Goal: Task Accomplishment & Management: Manage account settings

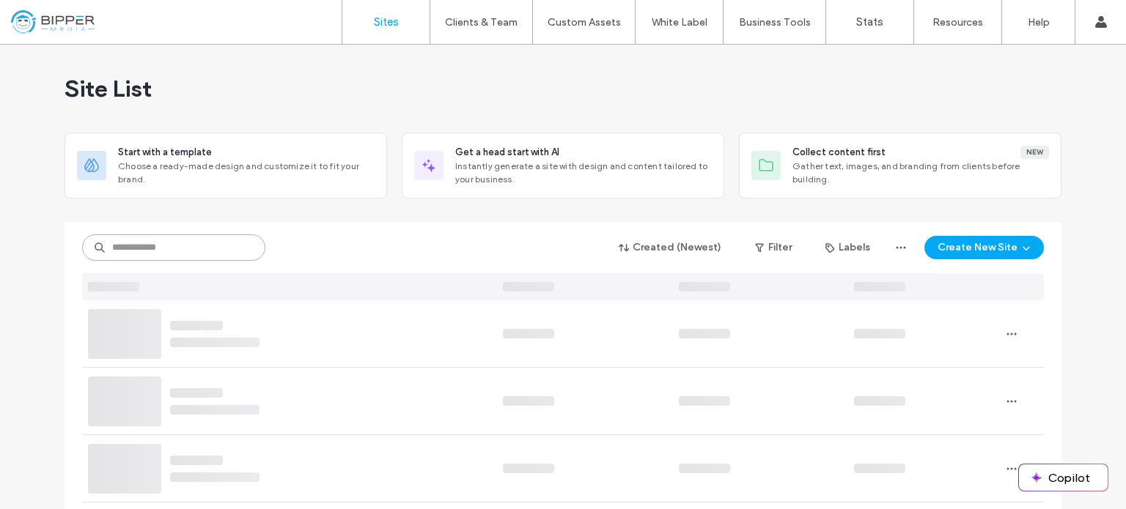
click at [144, 246] on input at bounding box center [173, 248] width 183 height 26
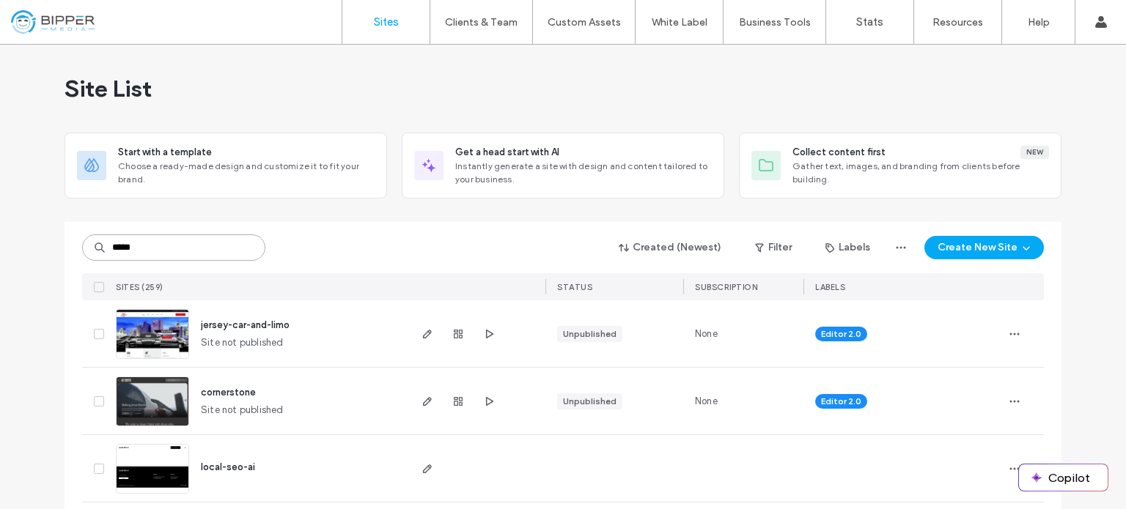
type input "*****"
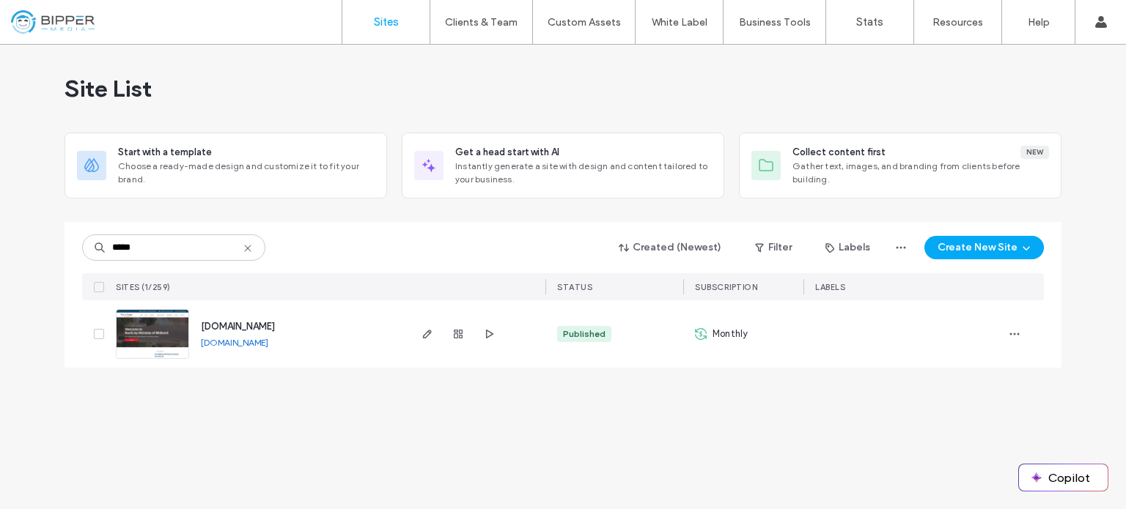
click at [154, 340] on img at bounding box center [153, 360] width 72 height 100
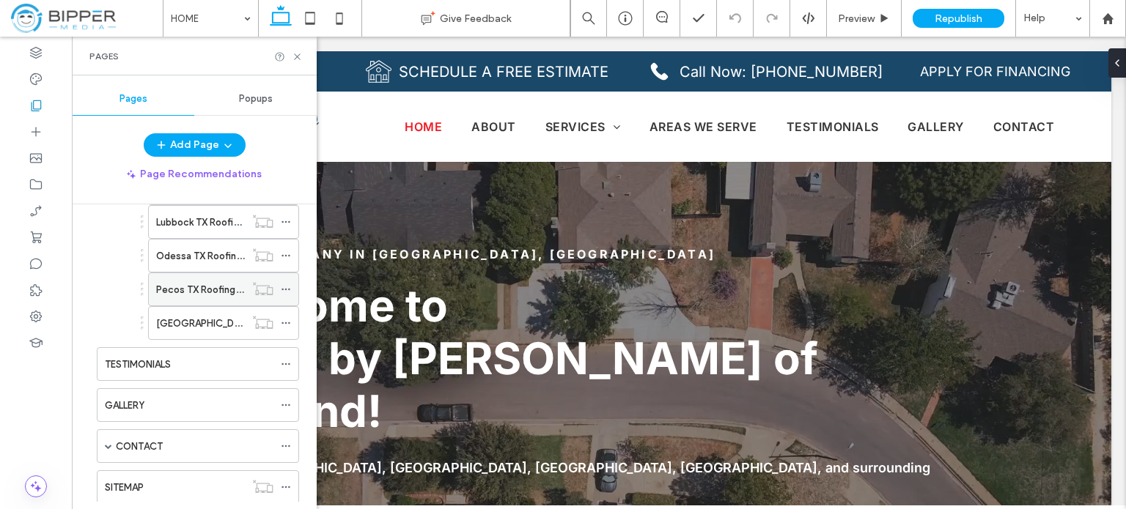
scroll to position [310, 0]
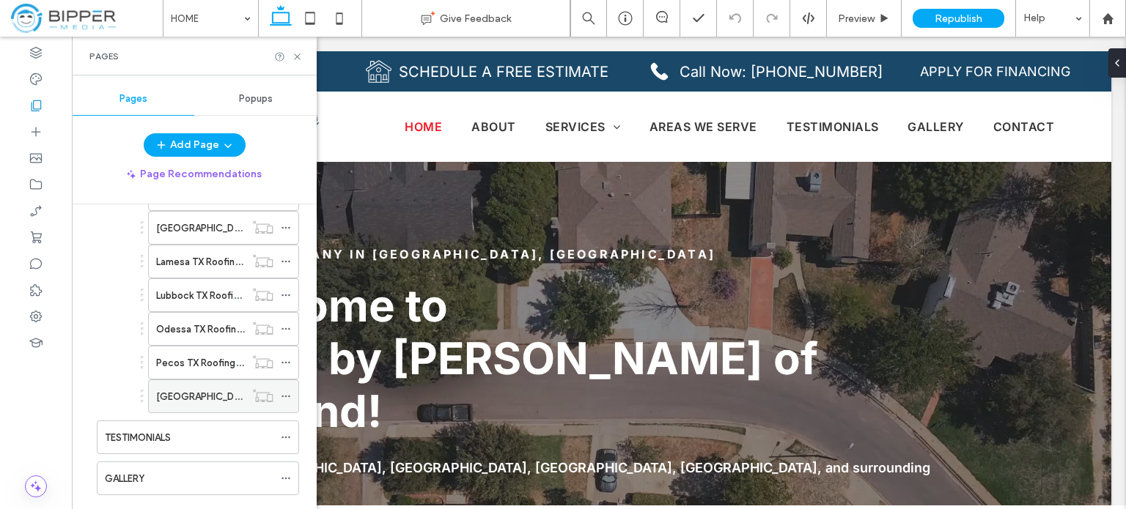
click at [182, 391] on label "[GEOGRAPHIC_DATA] TX Roofing Company" at bounding box center [252, 397] width 193 height 26
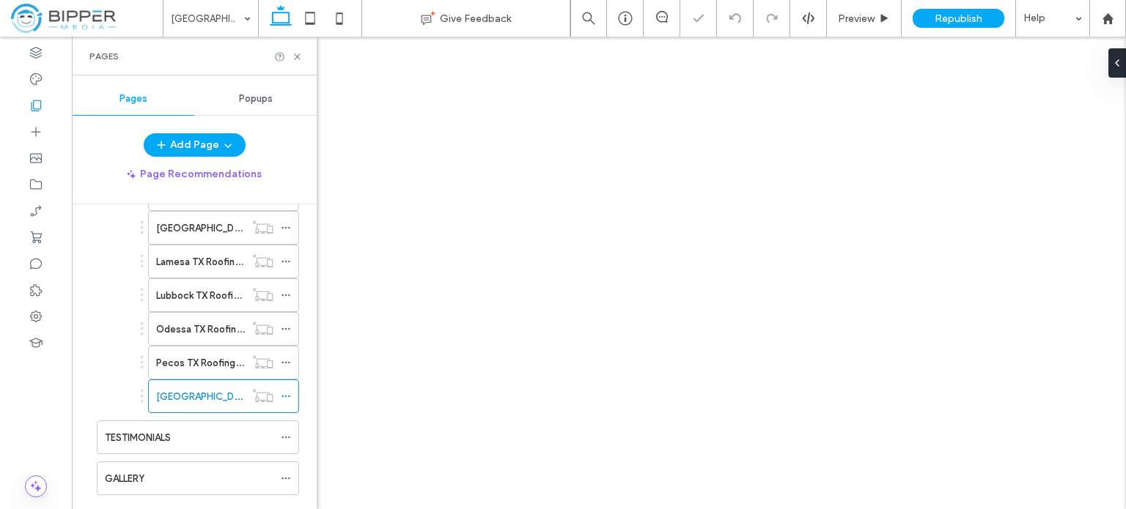
drag, startPoint x: 160, startPoint y: 374, endPoint x: 0, endPoint y: 442, distance: 174.1
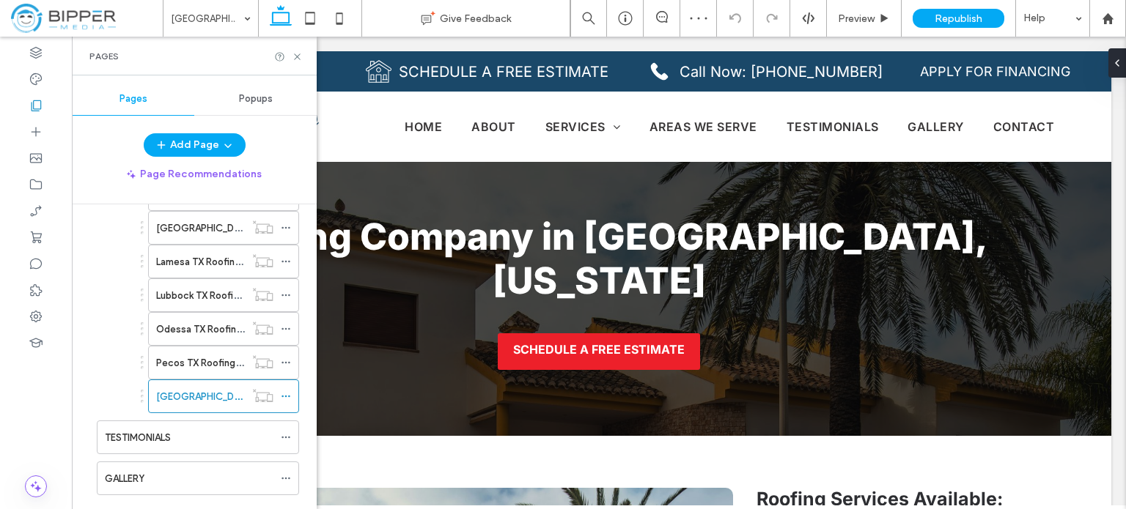
drag, startPoint x: 0, startPoint y: 442, endPoint x: 182, endPoint y: 59, distance: 424.5
click at [182, 59] on div "Pages" at bounding box center [194, 57] width 210 height 12
click at [187, 293] on label "Lubbock TX Roofing Company" at bounding box center [222, 296] width 133 height 26
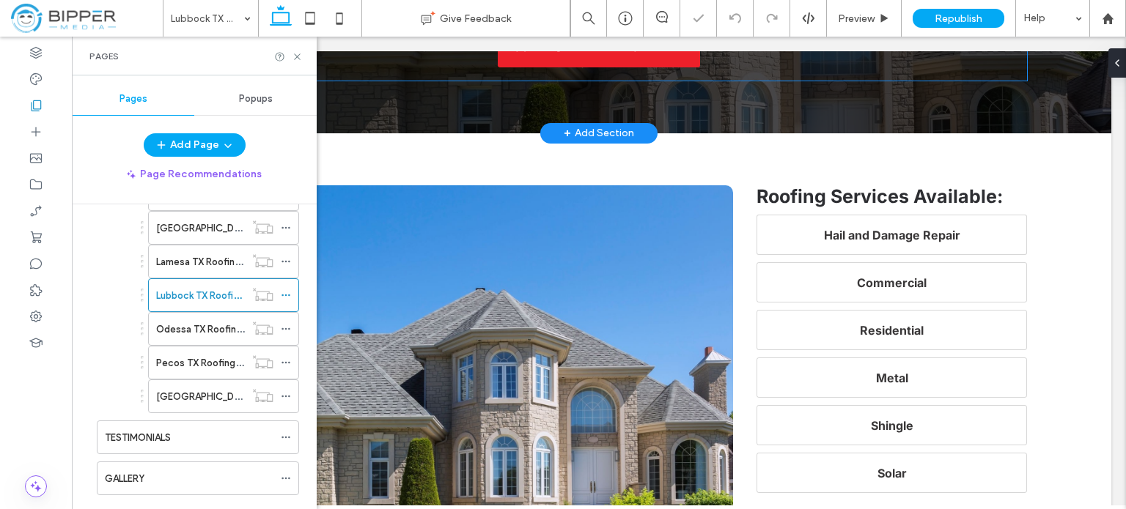
scroll to position [440, 0]
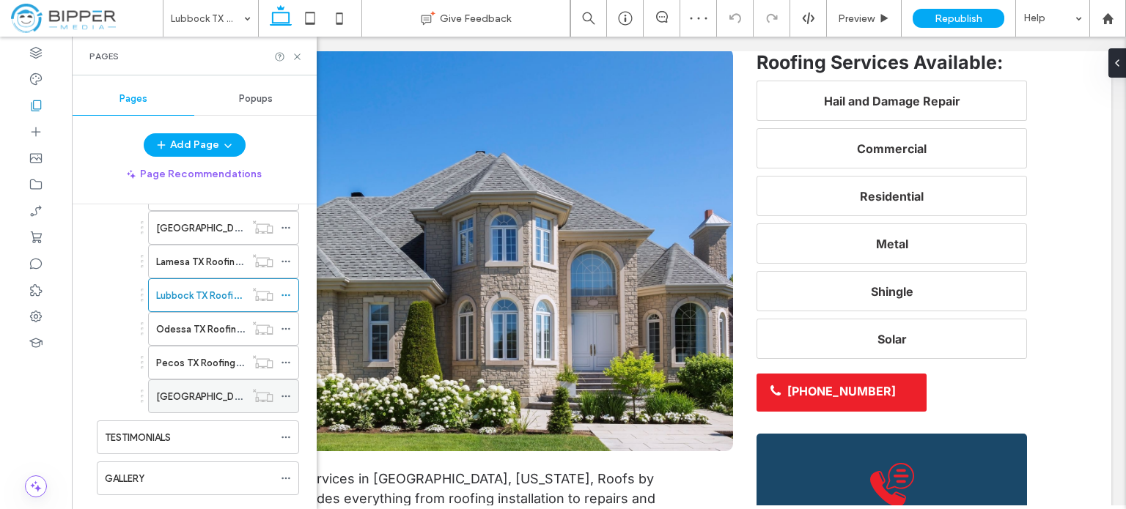
click at [205, 395] on label "[GEOGRAPHIC_DATA] TX Roofing Company" at bounding box center [252, 397] width 193 height 26
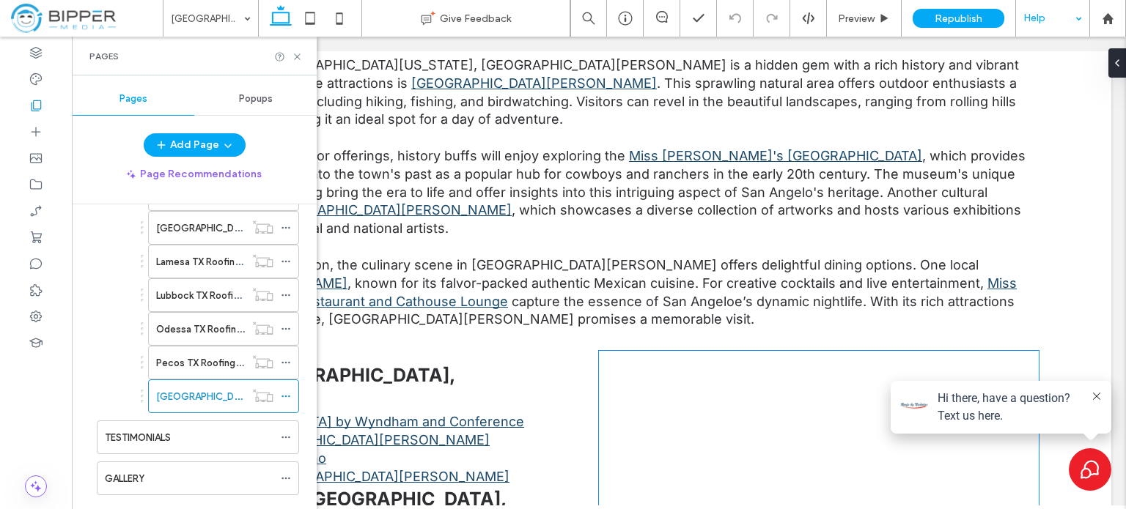
scroll to position [2858, 0]
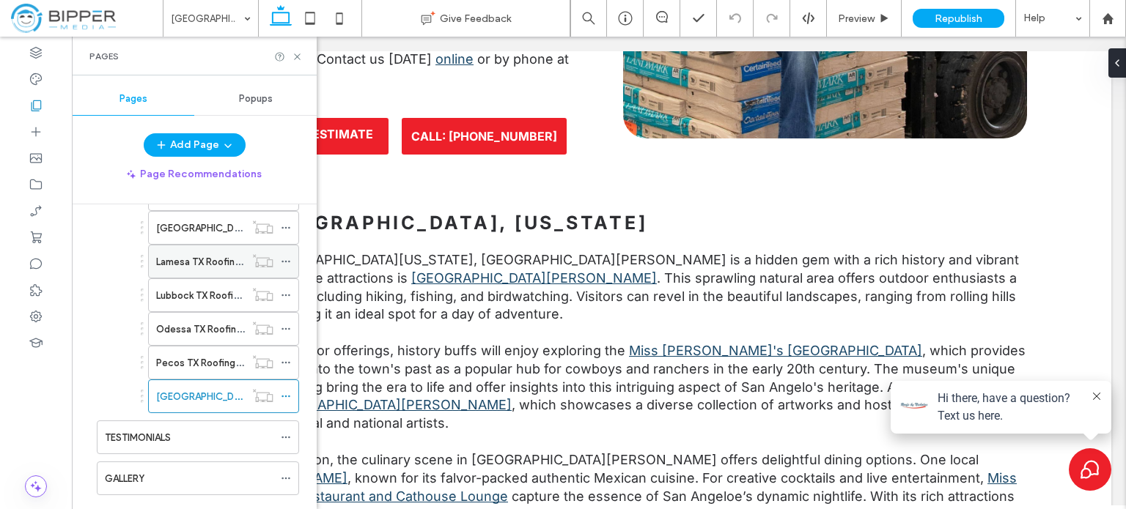
click at [180, 256] on label "Lamesa TX Roofing Company" at bounding box center [220, 262] width 129 height 26
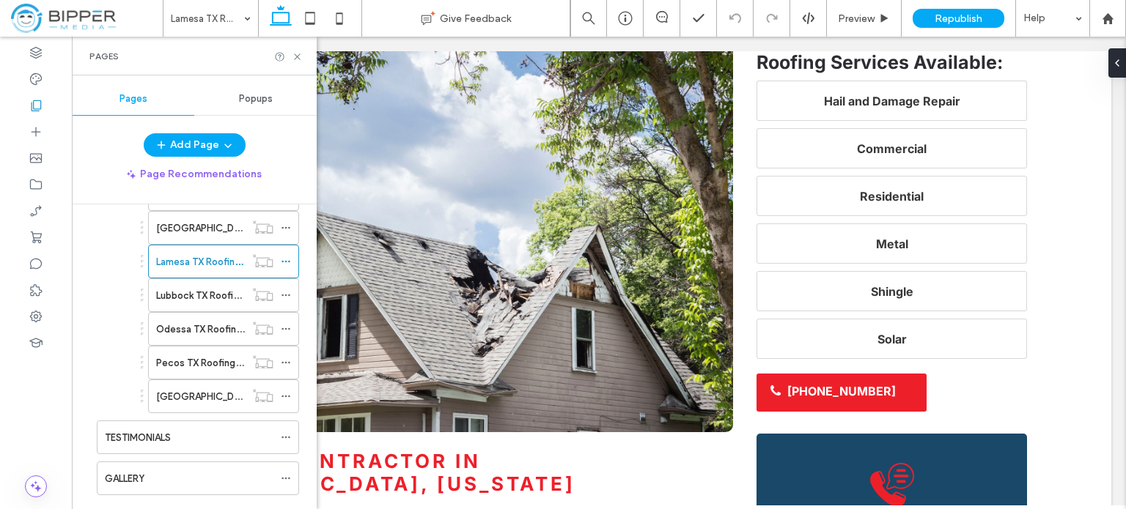
scroll to position [1612, 0]
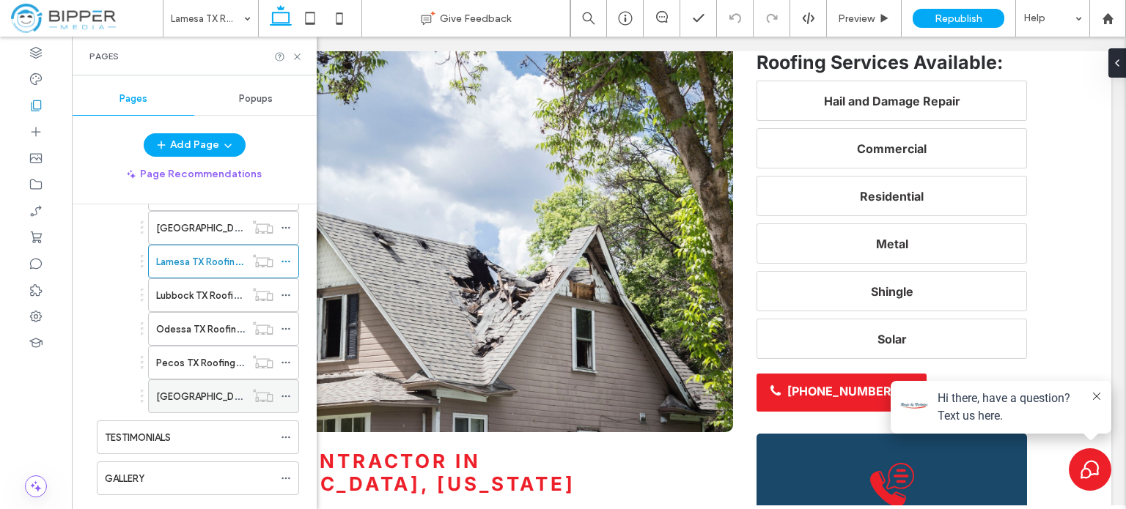
click at [188, 389] on label "[GEOGRAPHIC_DATA] TX Roofing Company" at bounding box center [252, 397] width 193 height 26
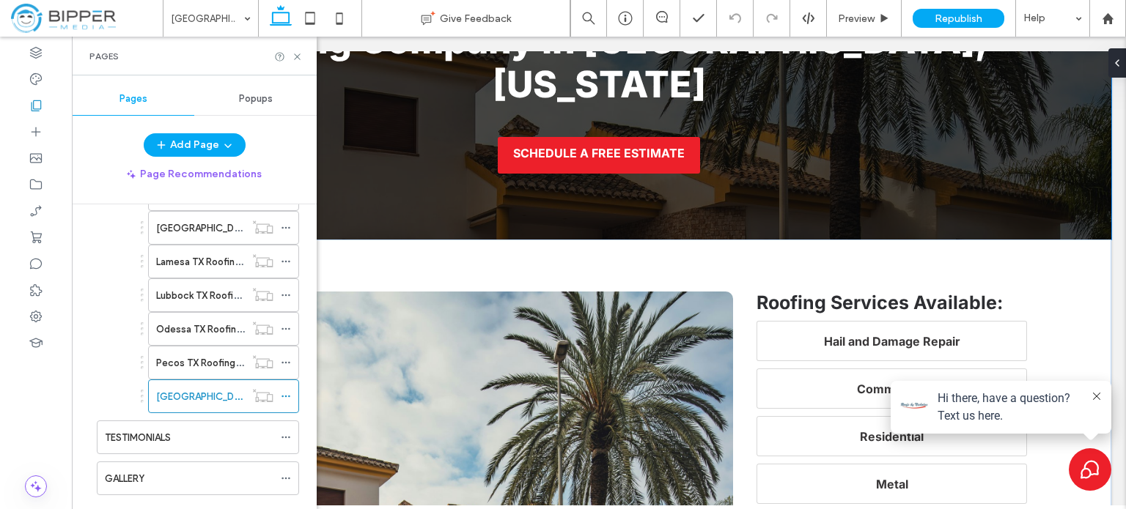
scroll to position [293, 0]
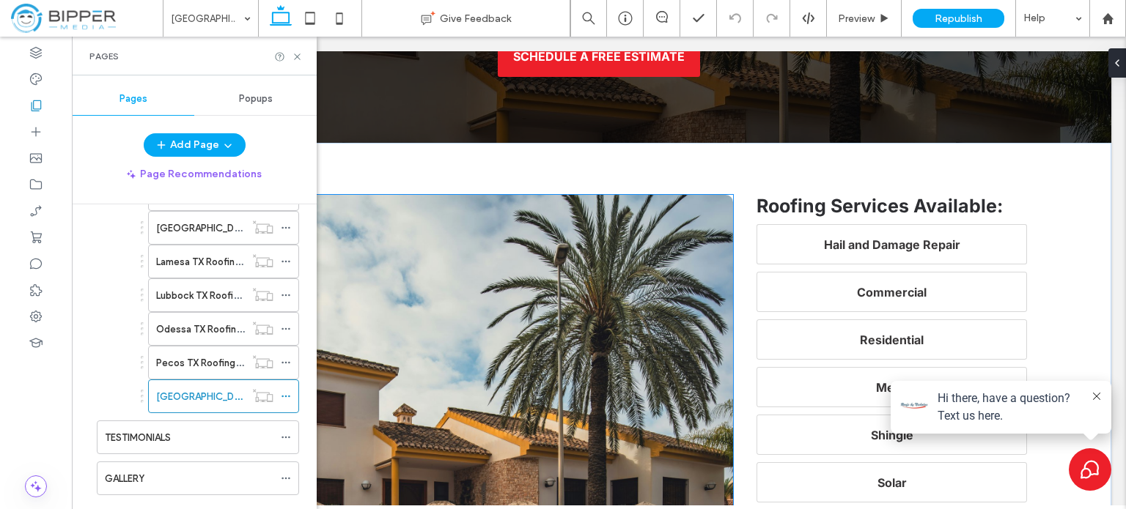
click at [475, 351] on img at bounding box center [452, 396] width 562 height 403
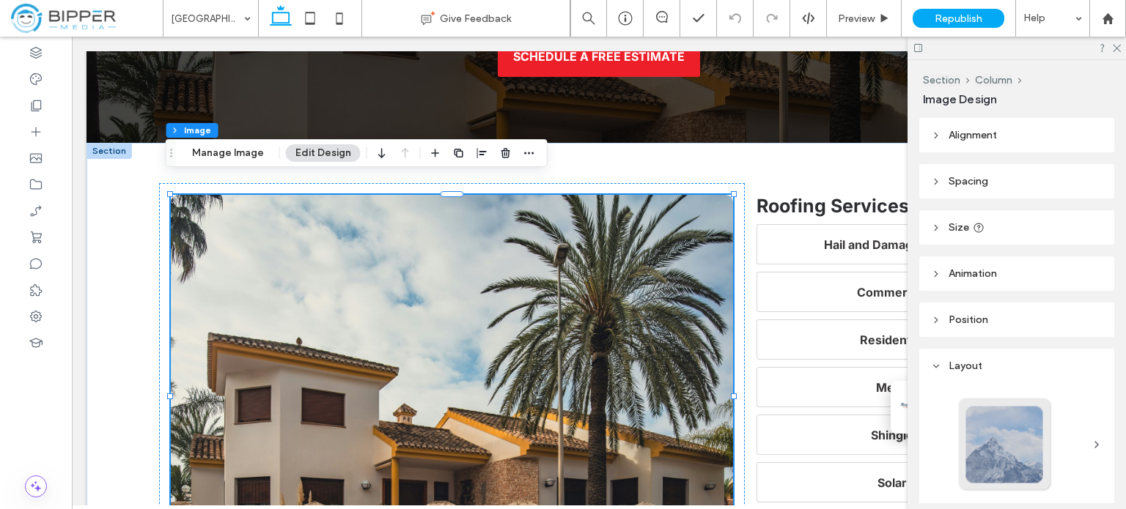
type input "**"
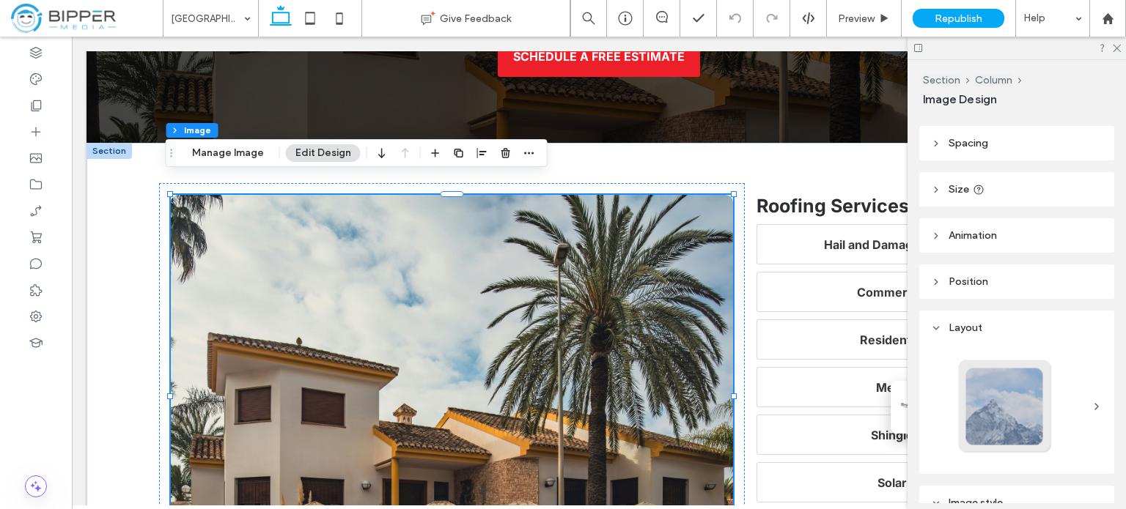
scroll to position [0, 0]
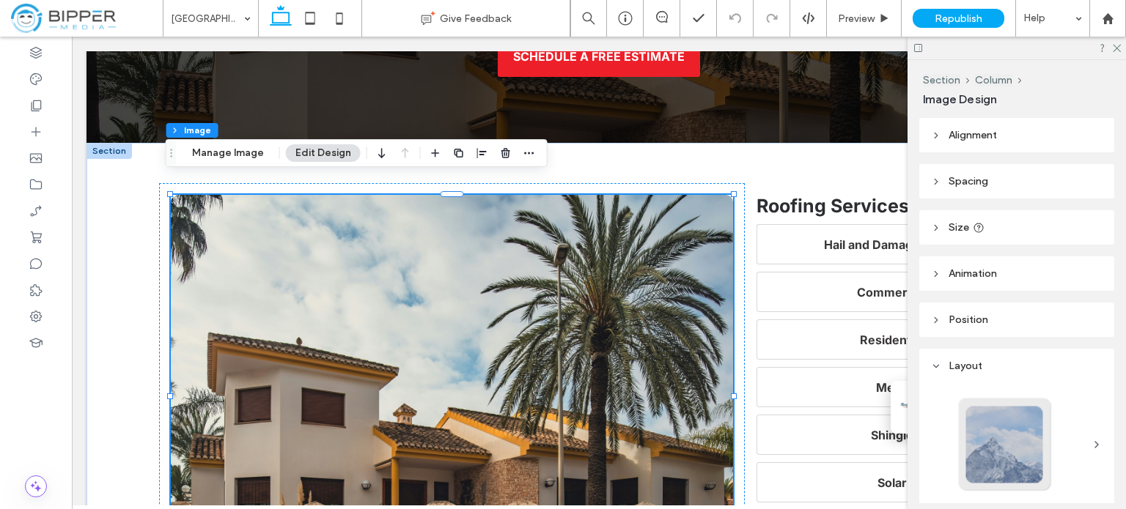
click at [396, 322] on img at bounding box center [452, 396] width 562 height 403
click at [237, 149] on button "Manage Image" at bounding box center [227, 153] width 91 height 18
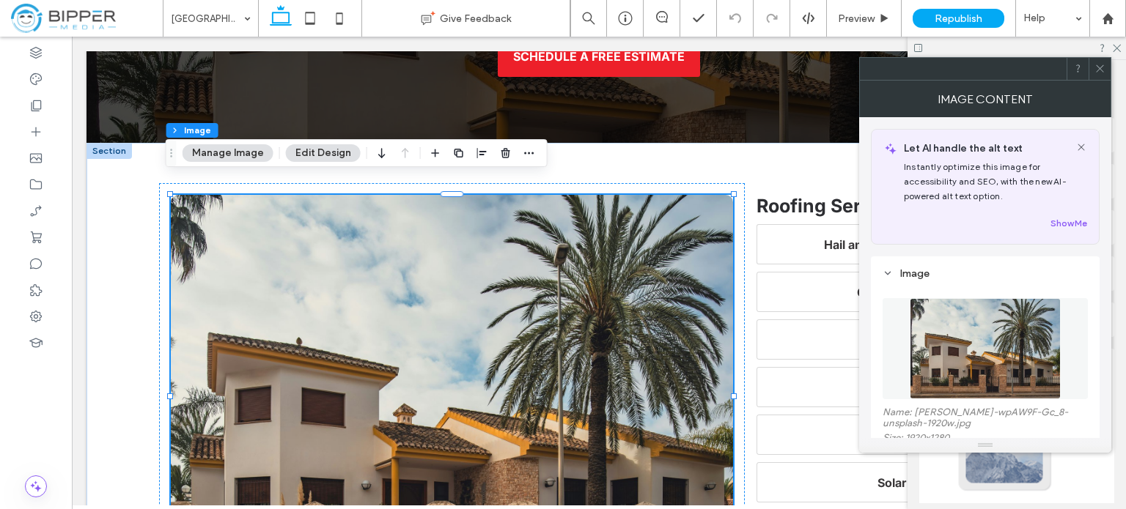
click at [1026, 332] on img at bounding box center [984, 348] width 151 height 101
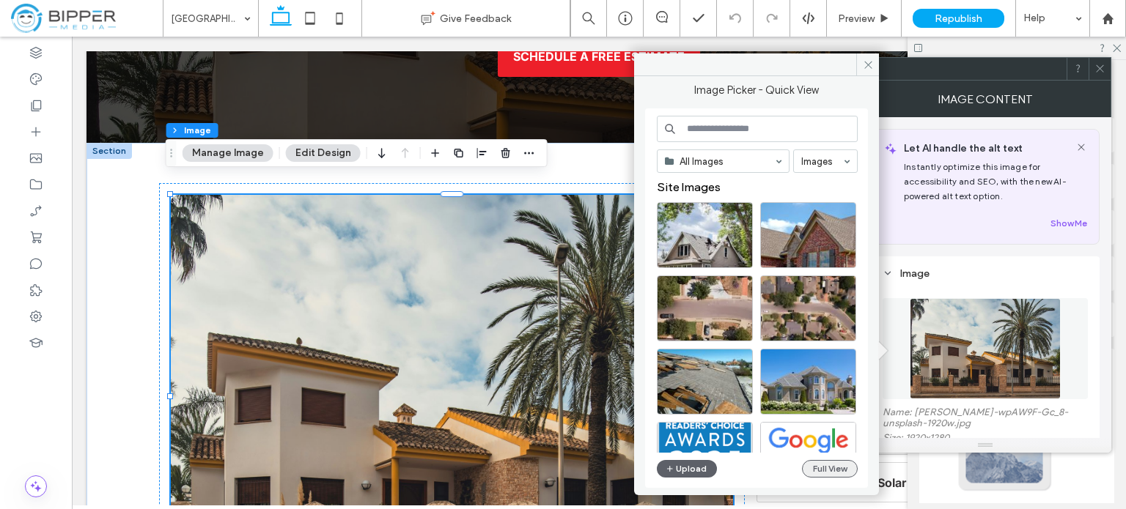
click at [841, 471] on button "Full View" at bounding box center [830, 469] width 56 height 18
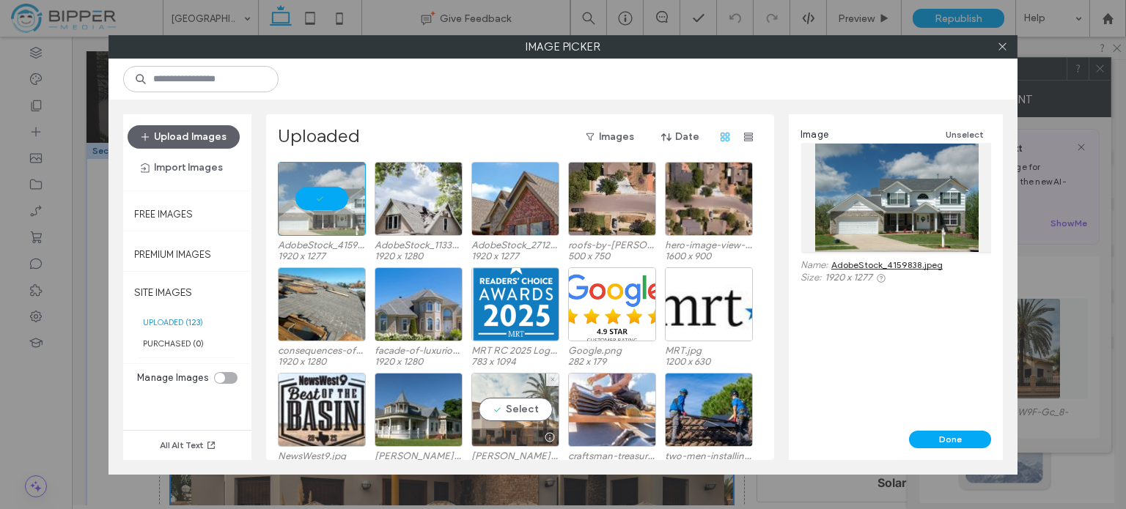
click at [517, 383] on div "Select" at bounding box center [515, 410] width 88 height 74
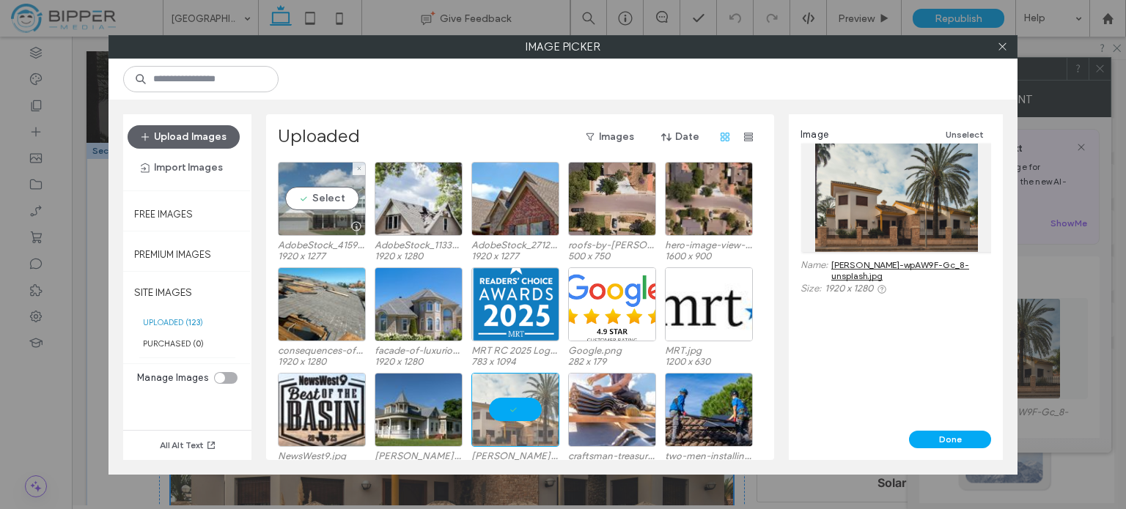
click at [328, 174] on div "Select" at bounding box center [322, 199] width 88 height 74
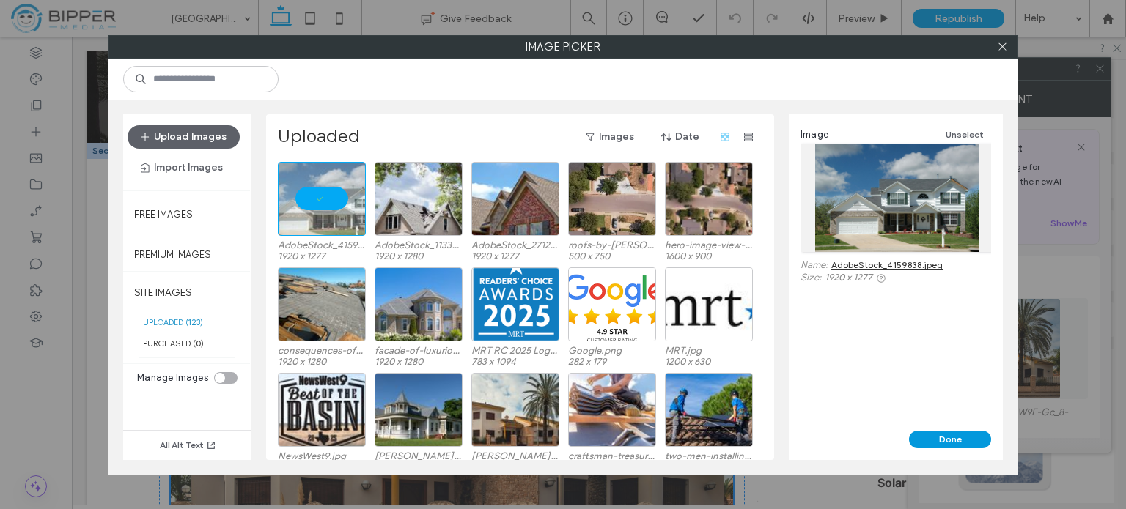
click at [962, 435] on button "Done" at bounding box center [950, 440] width 82 height 18
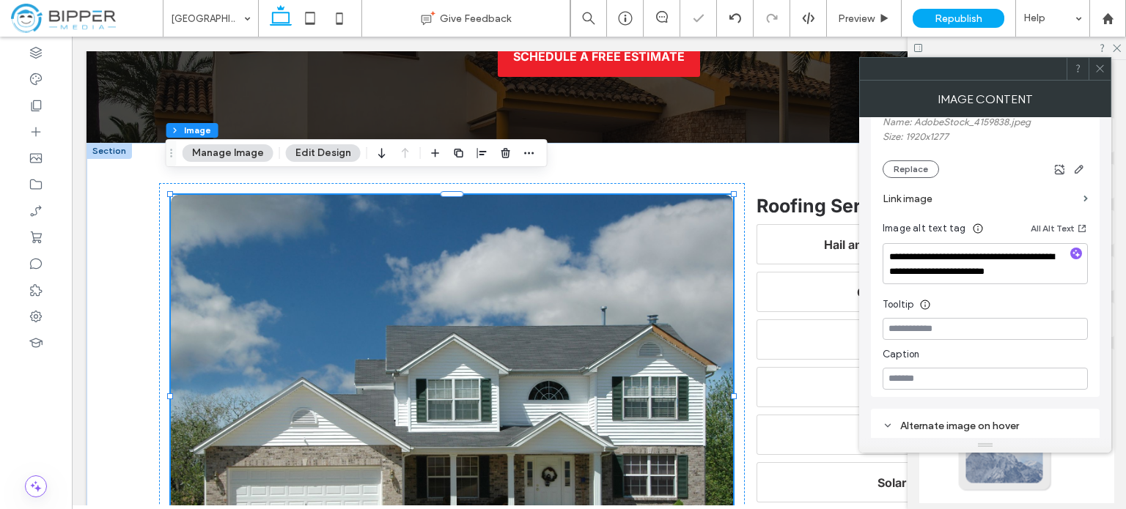
scroll to position [293, 0]
click at [986, 256] on textarea "**********" at bounding box center [984, 260] width 205 height 41
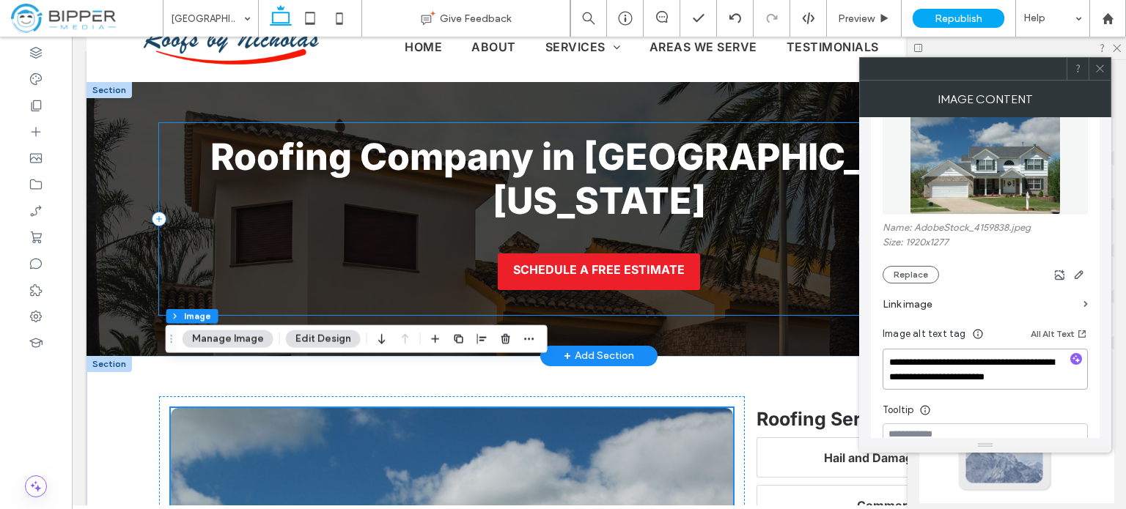
scroll to position [73, 0]
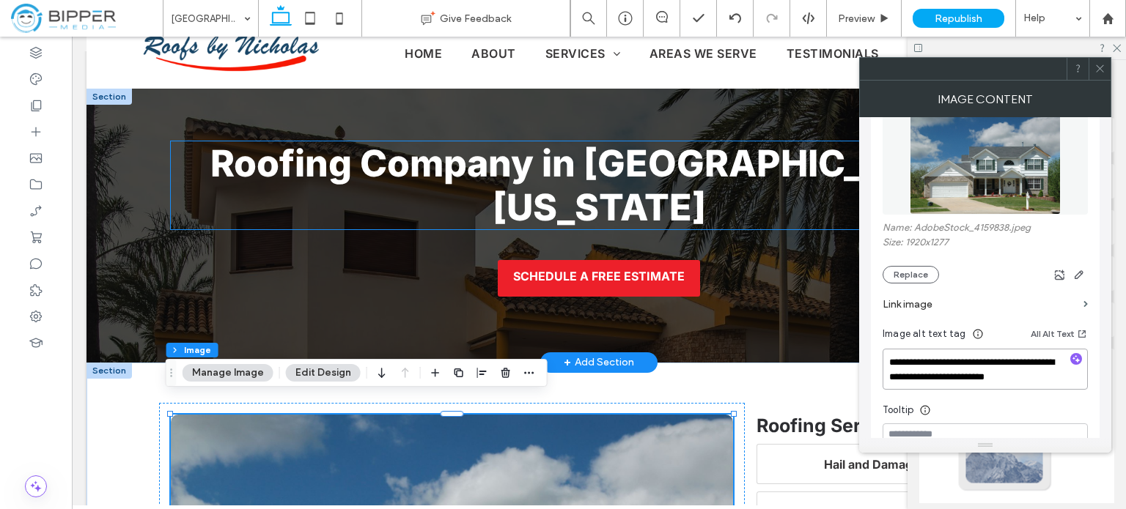
click at [534, 193] on strong "Roofing Company in San Angelo, Texas" at bounding box center [599, 185] width 778 height 88
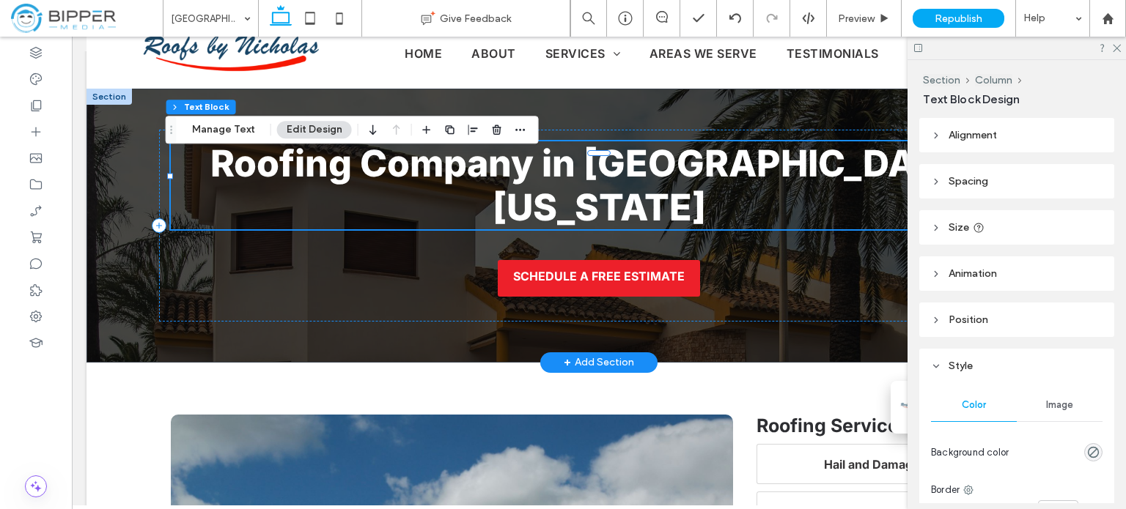
click at [794, 185] on strong "Roofing Company in San Angelo, Texas" at bounding box center [599, 185] width 778 height 88
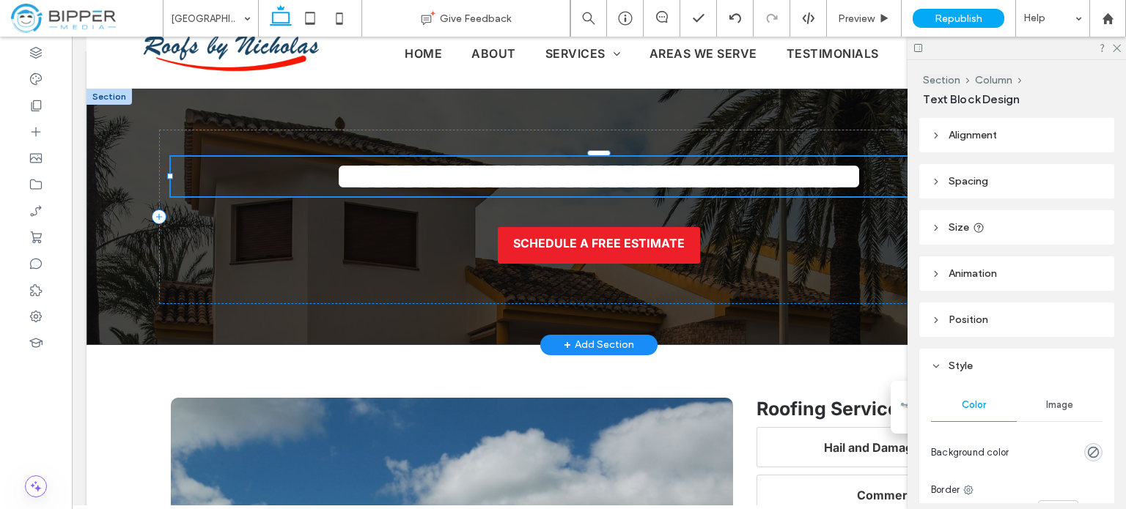
type input "*****"
type input "**"
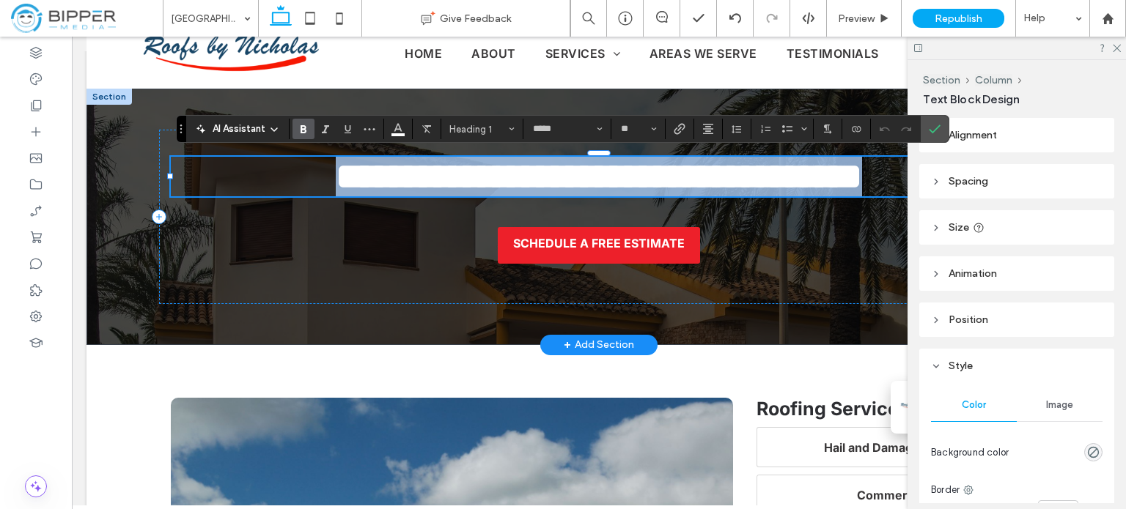
click at [336, 172] on strong "**********" at bounding box center [599, 176] width 526 height 36
copy strong "**********"
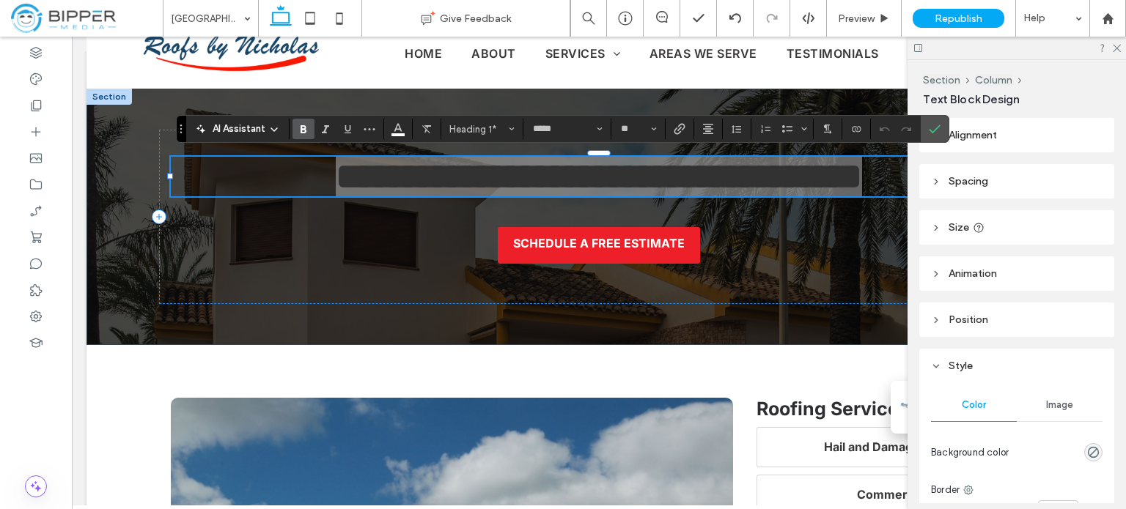
click at [983, 139] on span "Alignment" at bounding box center [972, 135] width 48 height 12
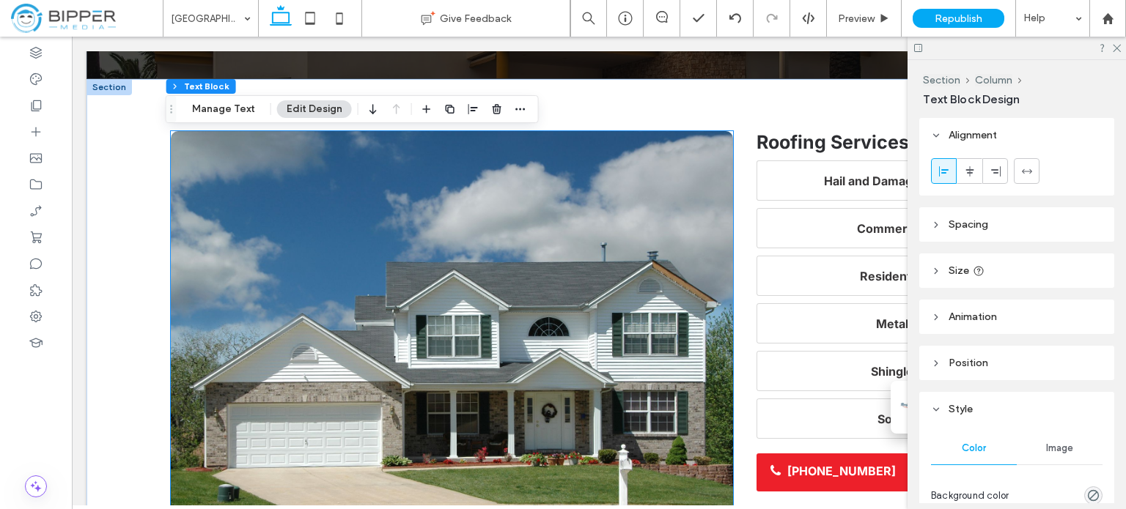
scroll to position [366, 0]
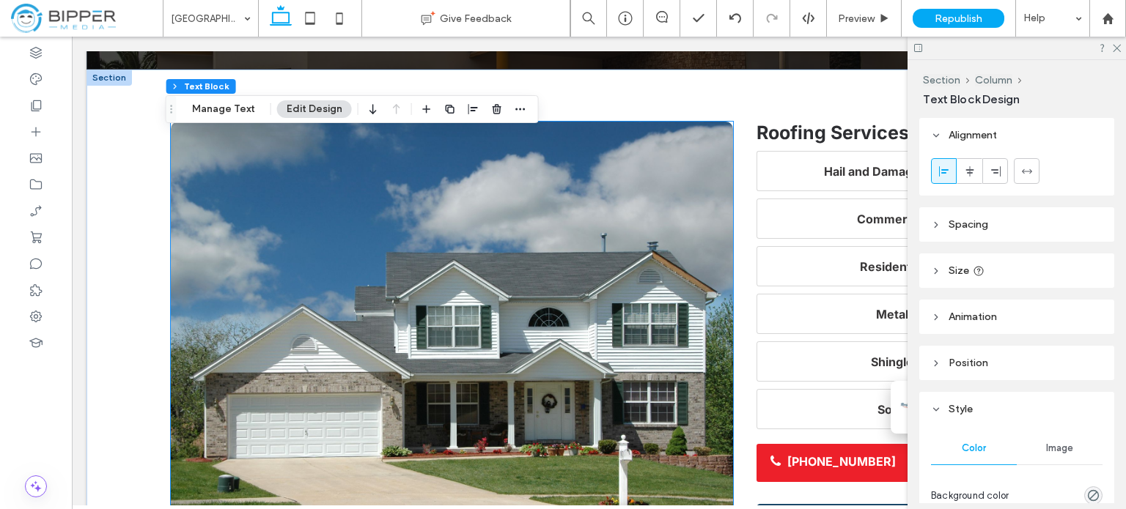
click at [431, 289] on img at bounding box center [452, 323] width 562 height 403
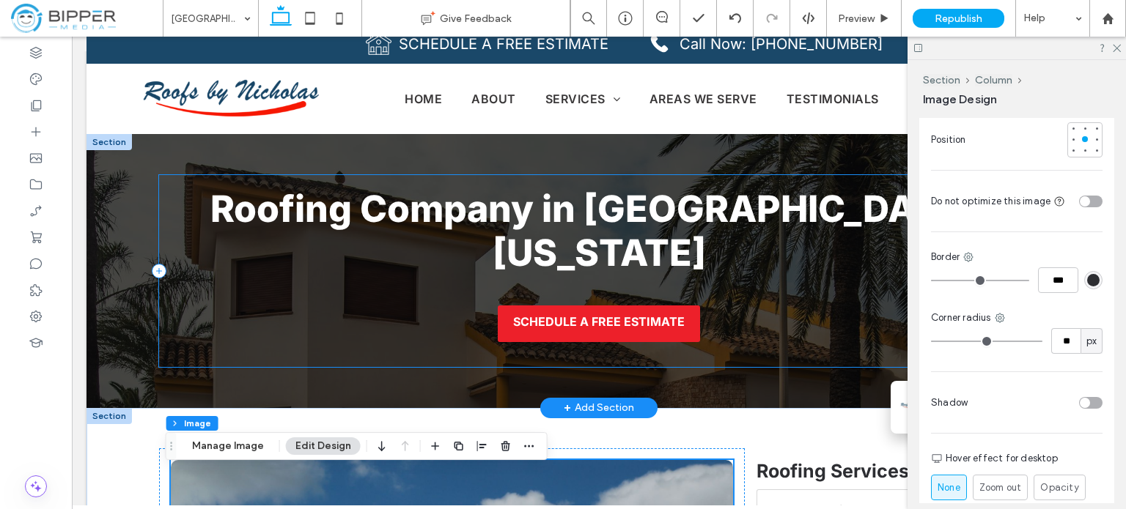
scroll to position [0, 0]
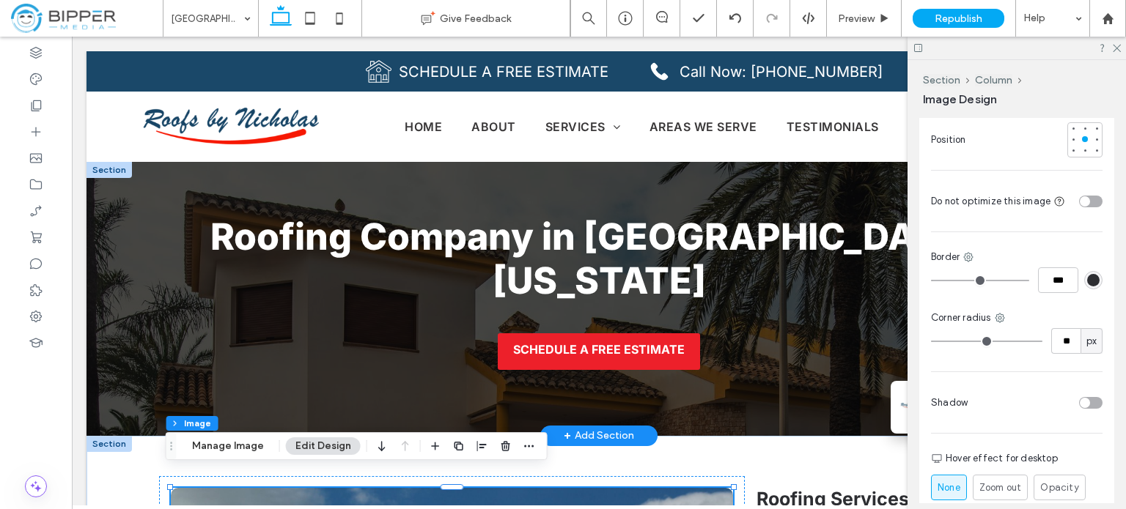
click at [106, 166] on div at bounding box center [108, 170] width 45 height 16
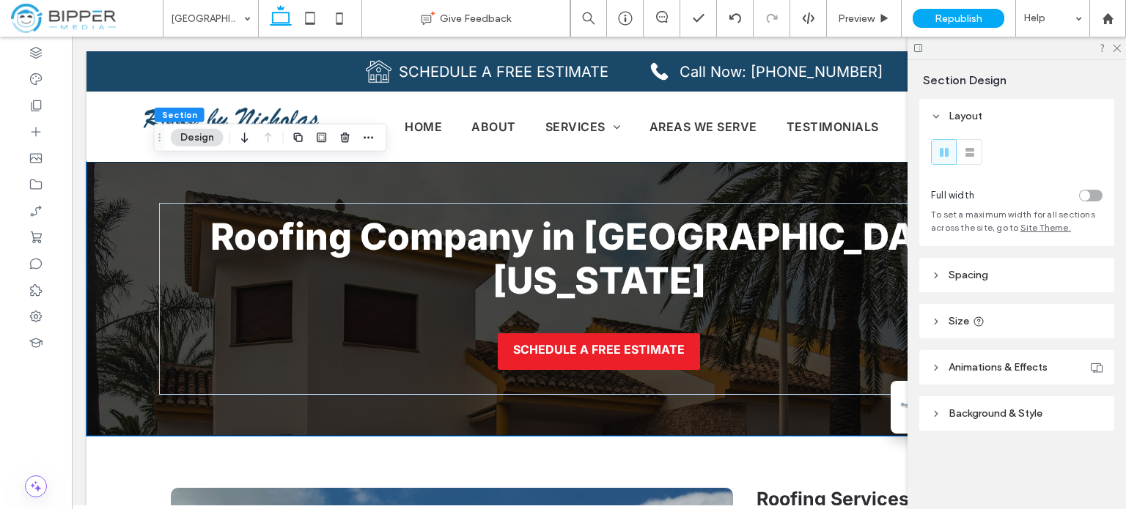
click at [986, 421] on header "Background & Style" at bounding box center [1016, 413] width 195 height 34
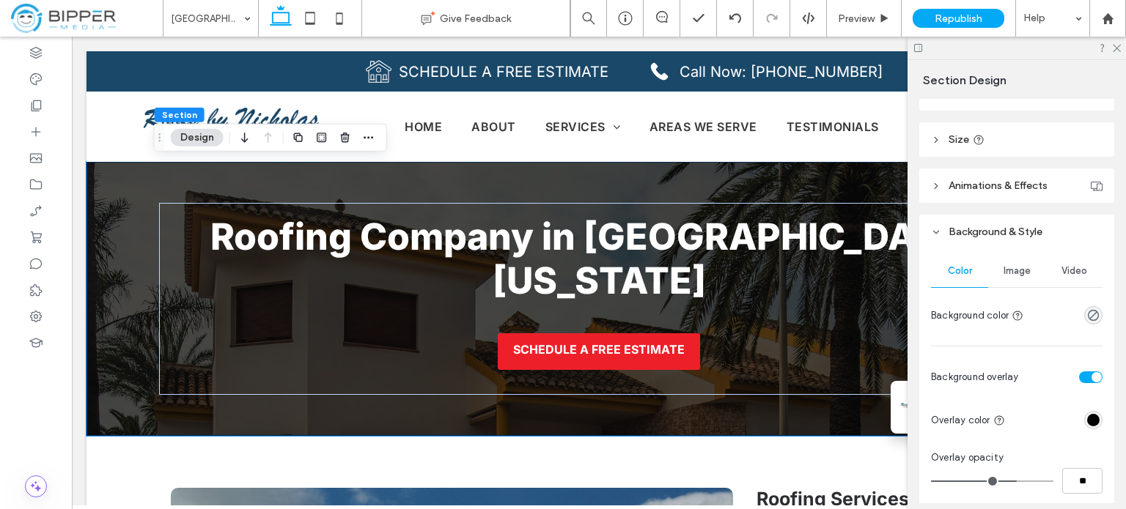
scroll to position [147, 0]
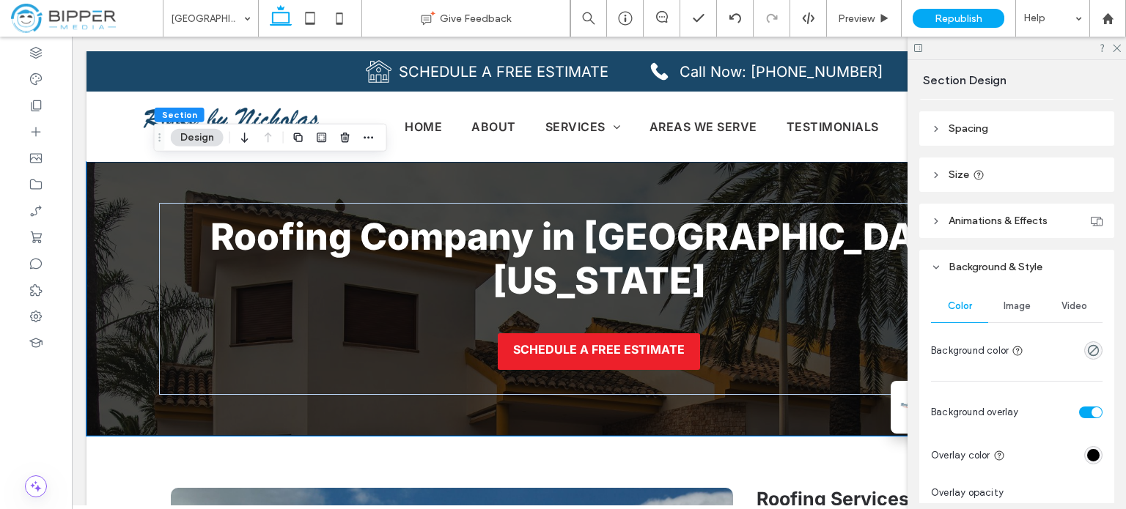
click at [1015, 310] on span "Image" at bounding box center [1016, 306] width 27 height 12
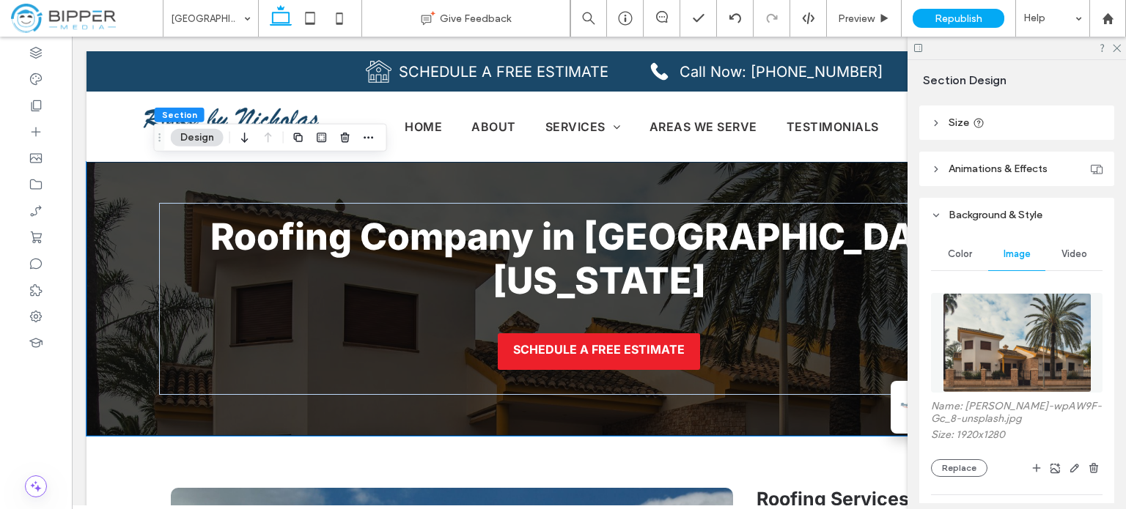
scroll to position [293, 0]
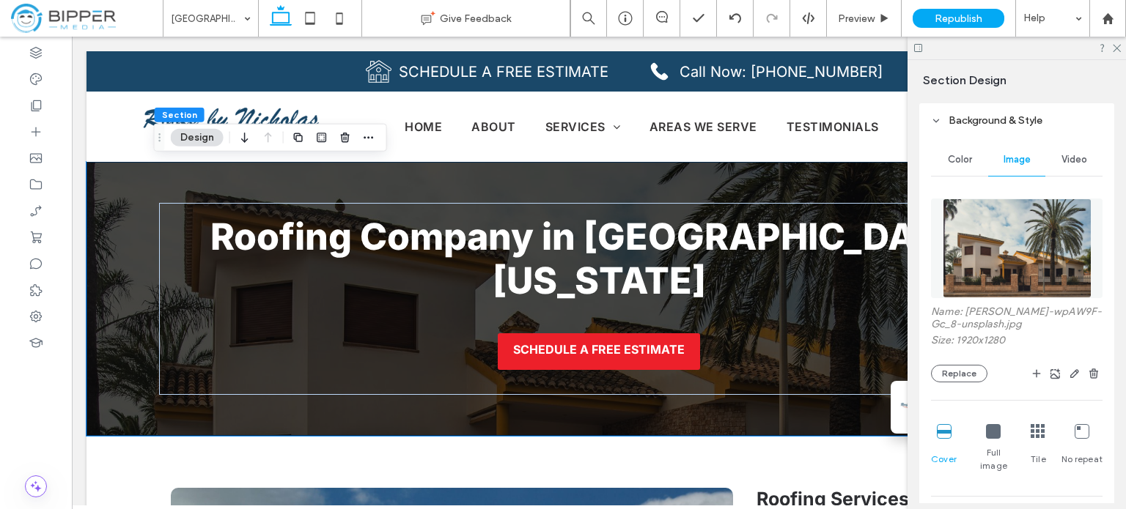
click at [1033, 247] on img at bounding box center [1016, 249] width 149 height 100
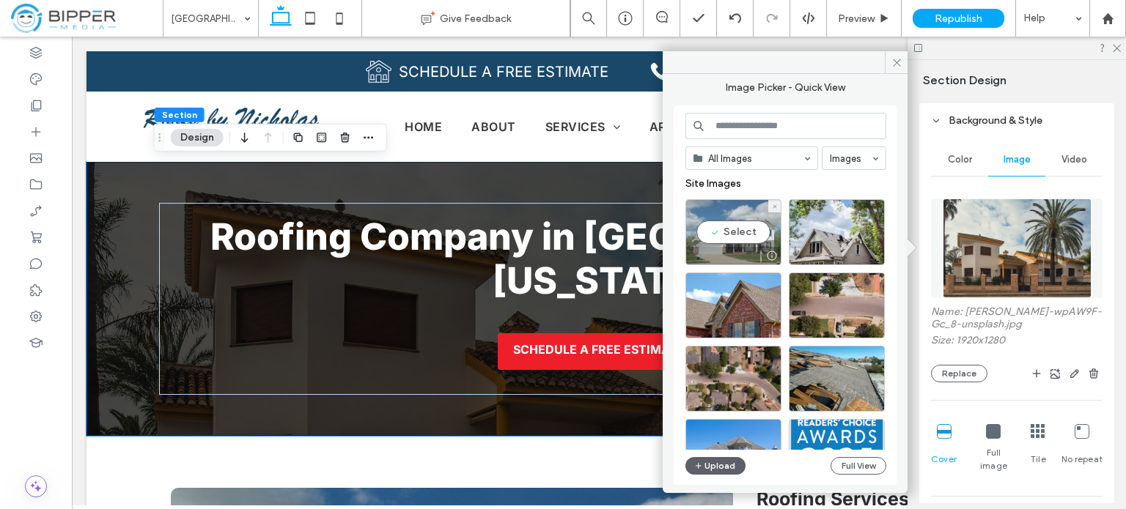
click at [722, 224] on div "Select" at bounding box center [733, 232] width 96 height 66
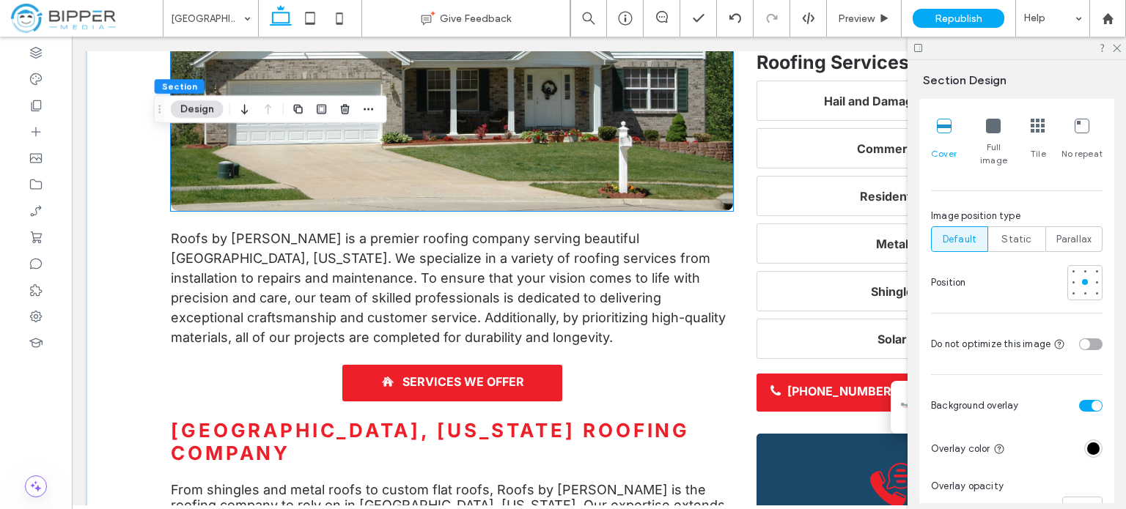
scroll to position [733, 0]
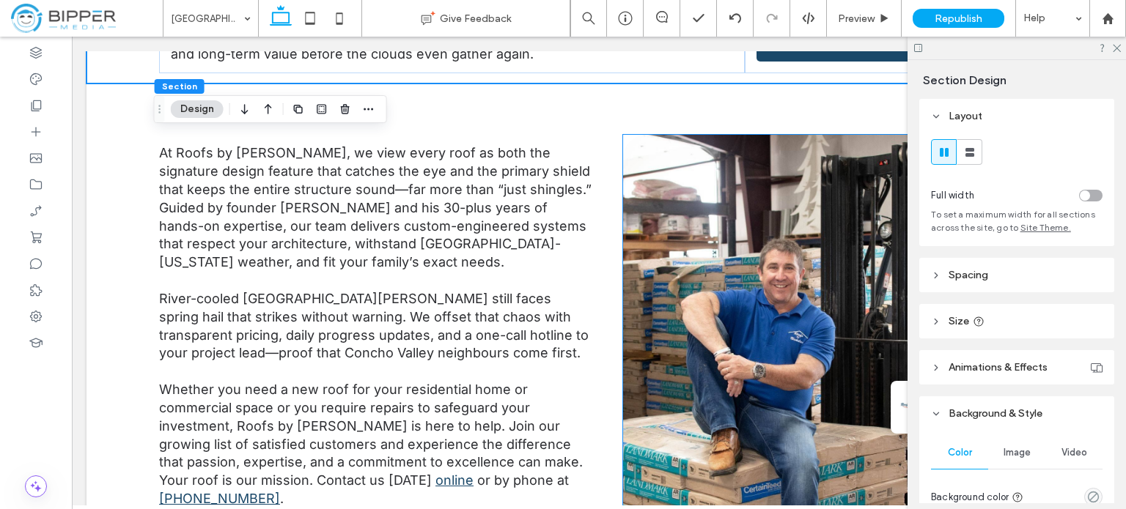
scroll to position [2418, 0]
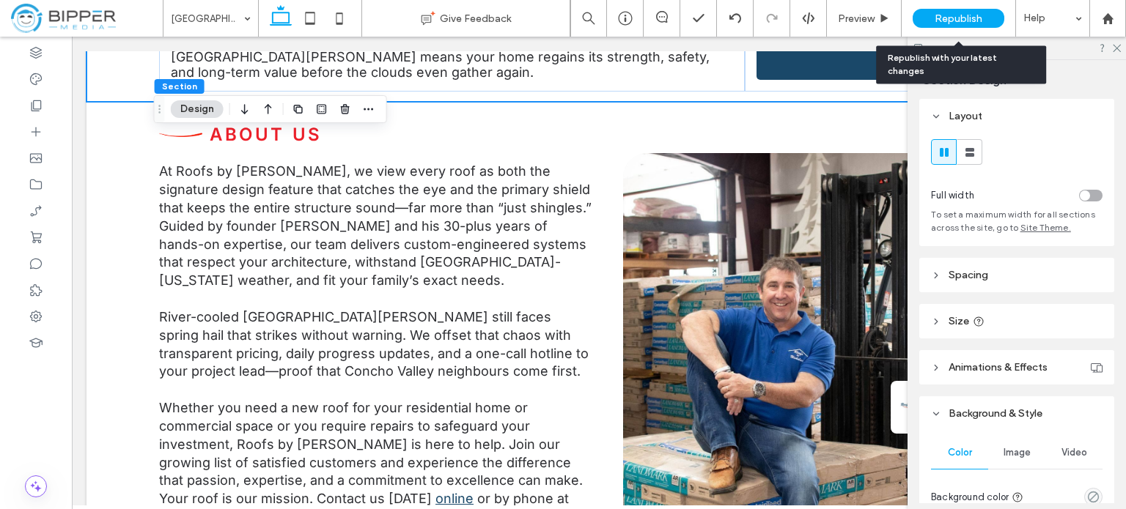
click at [965, 14] on span "Republish" at bounding box center [958, 18] width 48 height 12
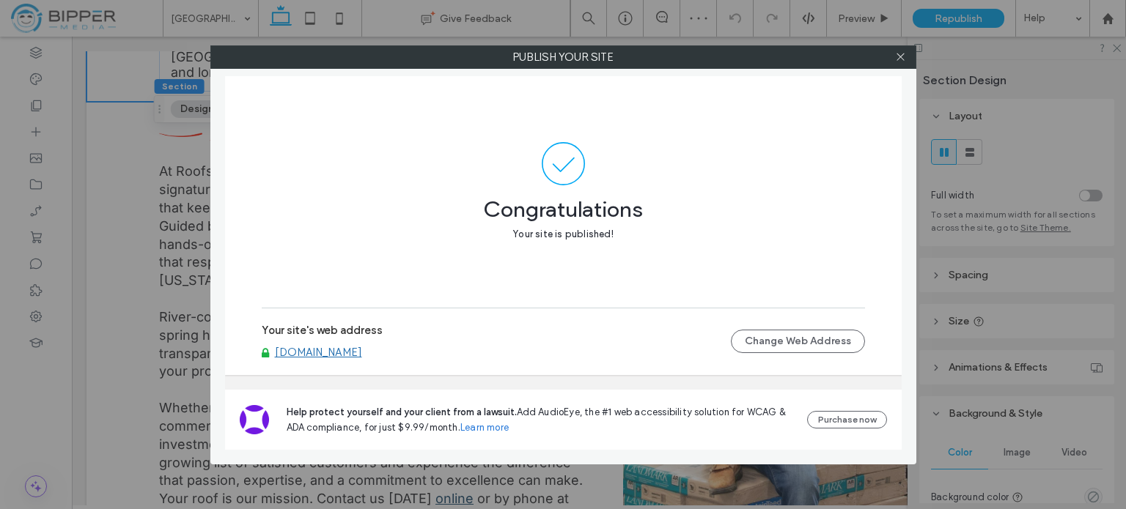
click at [362, 357] on link "[DOMAIN_NAME]" at bounding box center [318, 352] width 87 height 13
click at [903, 56] on icon at bounding box center [900, 56] width 11 height 11
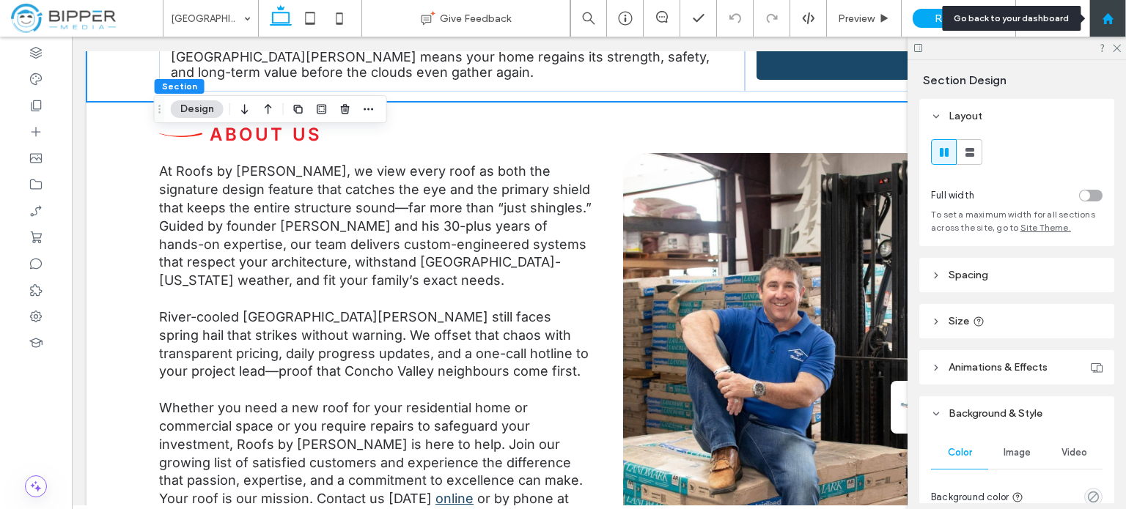
click at [1102, 21] on icon at bounding box center [1107, 18] width 12 height 12
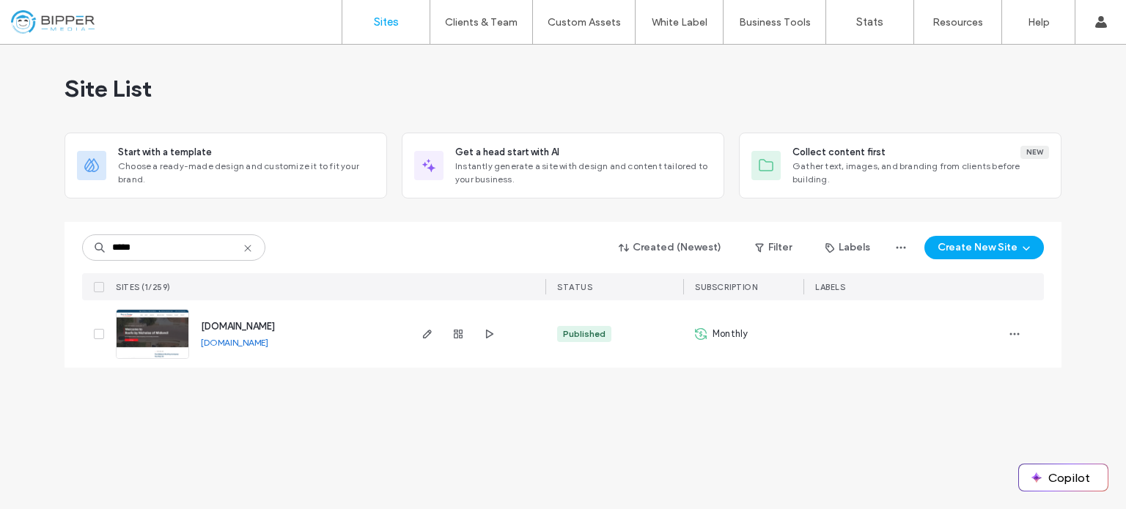
type input "*****"
click at [161, 332] on img at bounding box center [153, 360] width 72 height 100
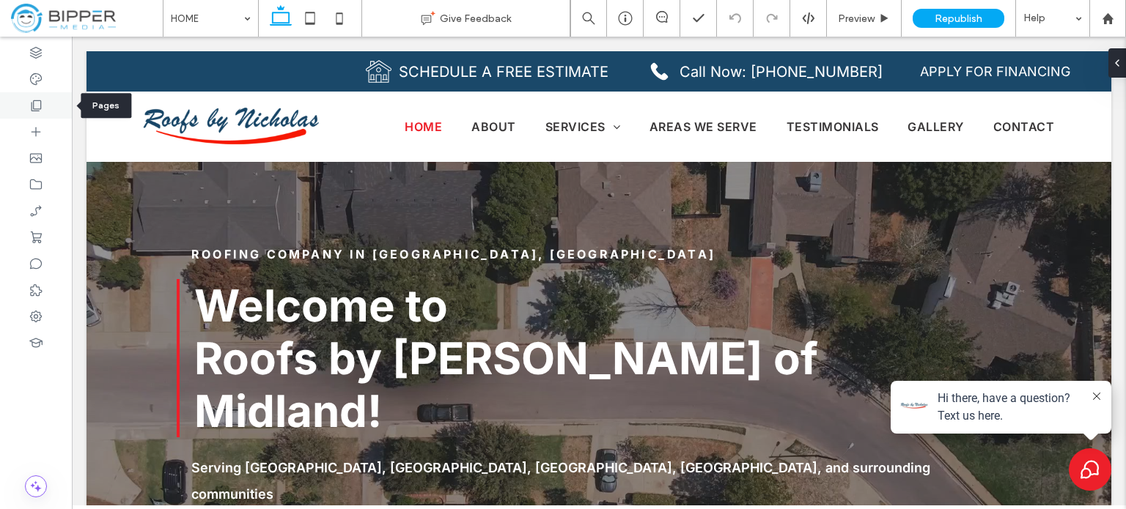
click at [35, 108] on icon at bounding box center [36, 105] width 15 height 15
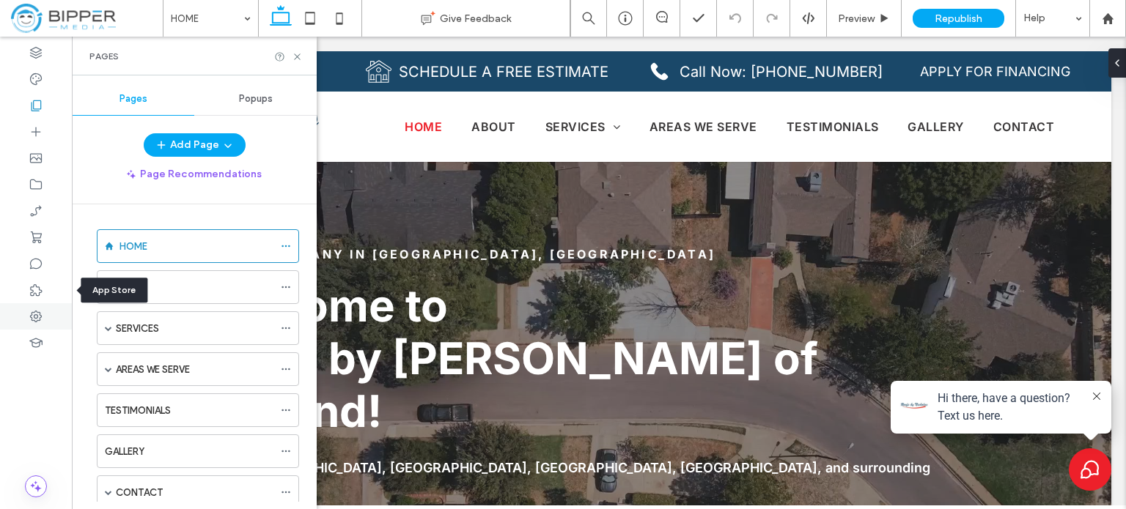
click at [38, 313] on use at bounding box center [36, 317] width 12 height 12
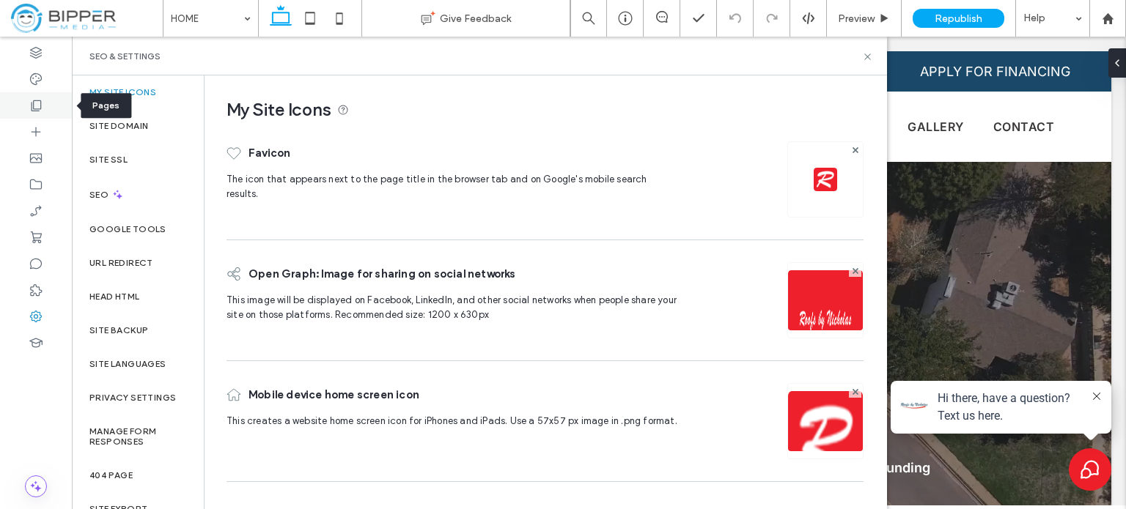
click at [40, 98] on icon at bounding box center [36, 105] width 15 height 15
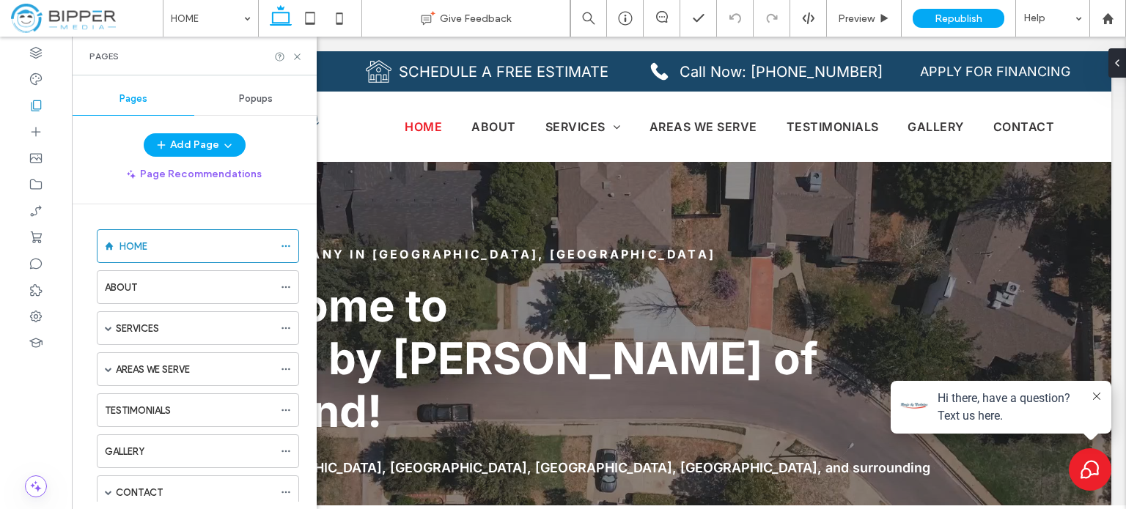
scroll to position [147, 0]
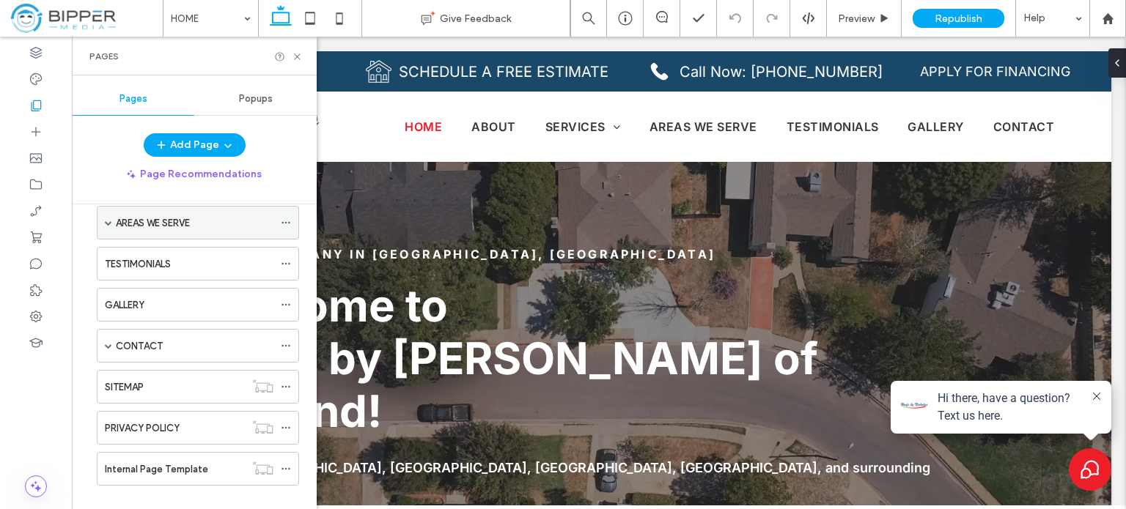
click at [111, 216] on span at bounding box center [108, 223] width 7 height 32
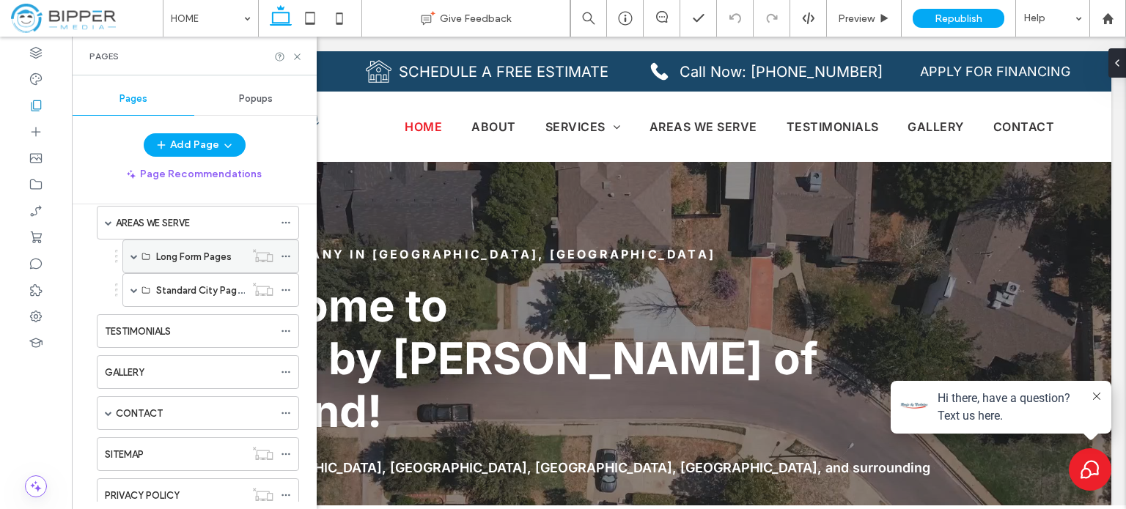
click at [132, 259] on span at bounding box center [133, 256] width 7 height 32
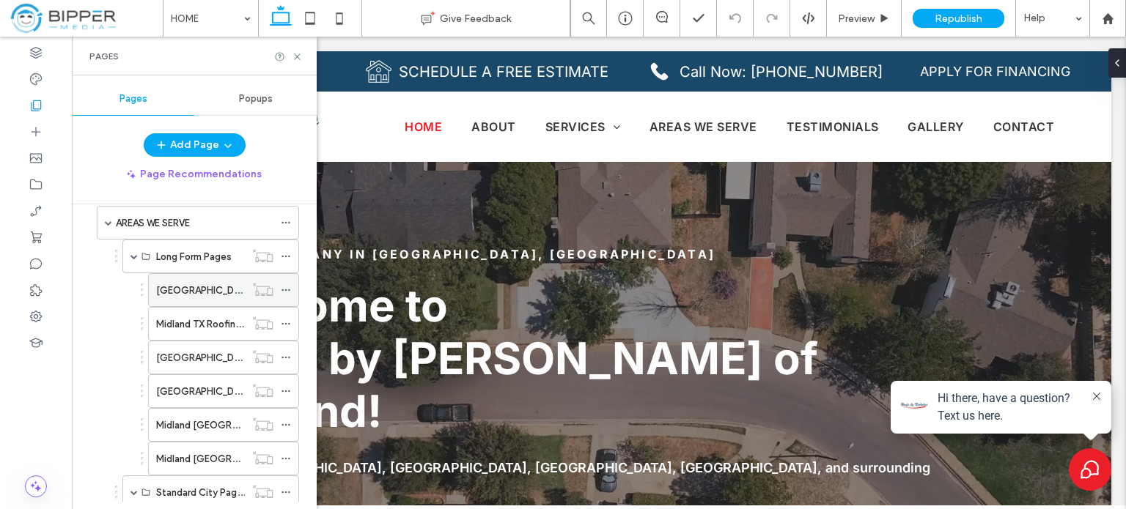
click at [284, 290] on icon at bounding box center [286, 290] width 10 height 10
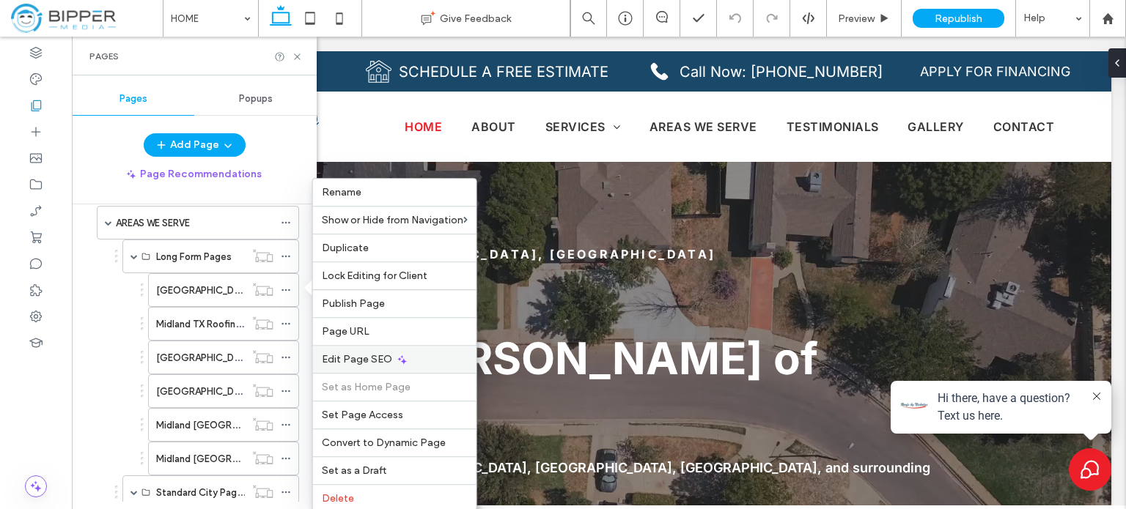
click at [374, 361] on span "Edit Page SEO" at bounding box center [357, 359] width 70 height 12
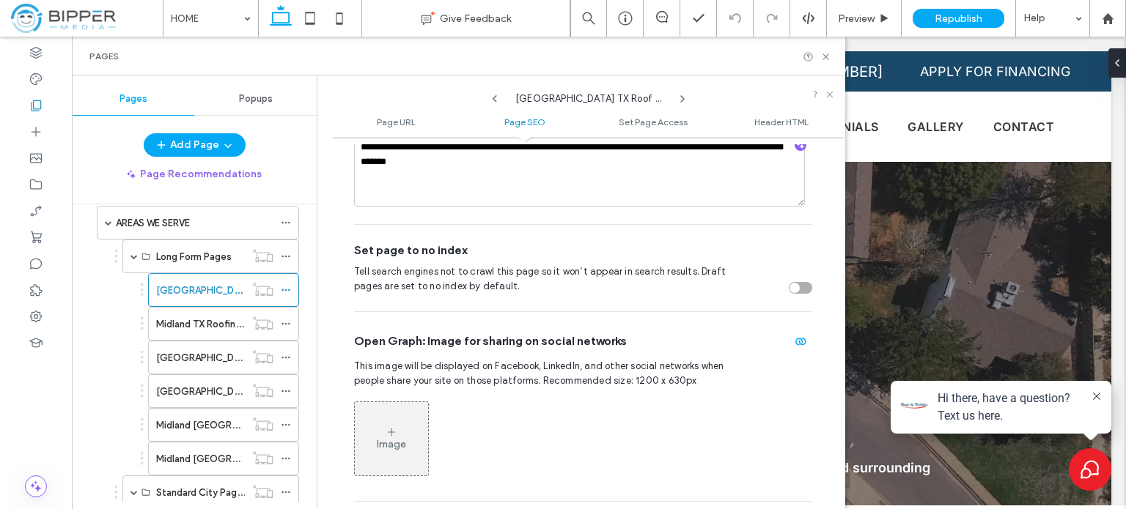
scroll to position [494, 0]
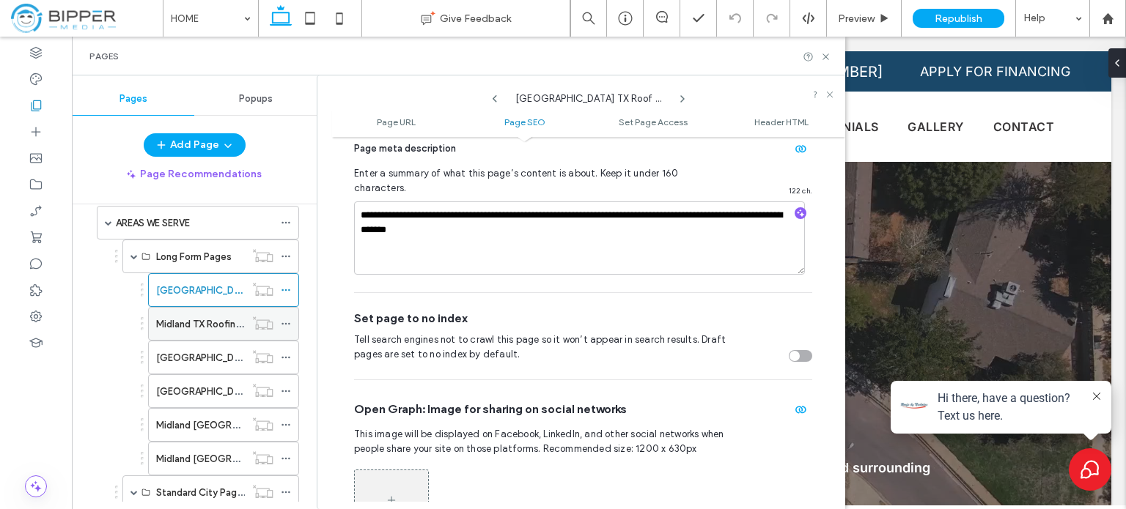
click at [287, 319] on icon at bounding box center [286, 324] width 10 height 10
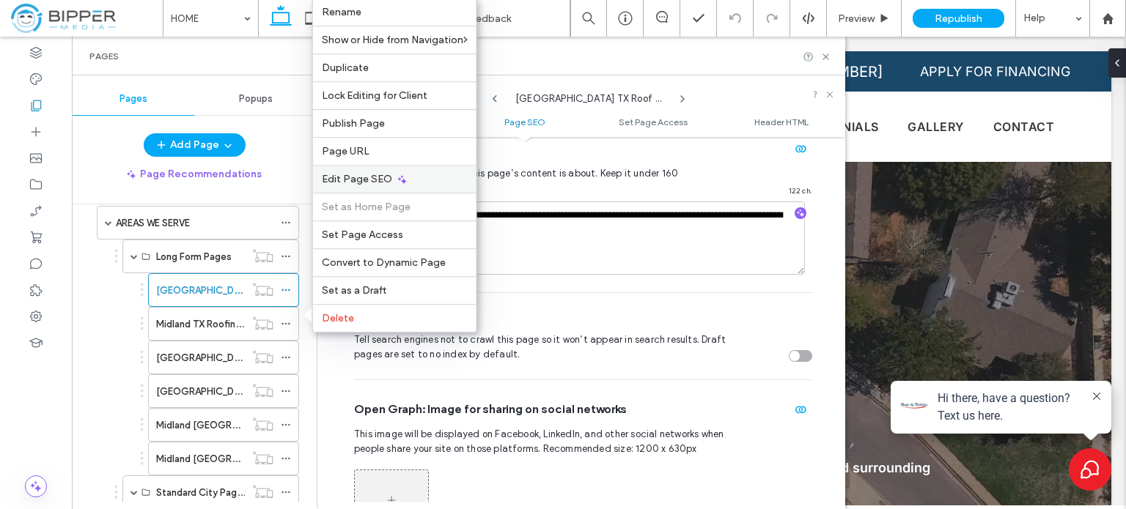
click at [428, 177] on div "Edit Page SEO" at bounding box center [394, 179] width 163 height 28
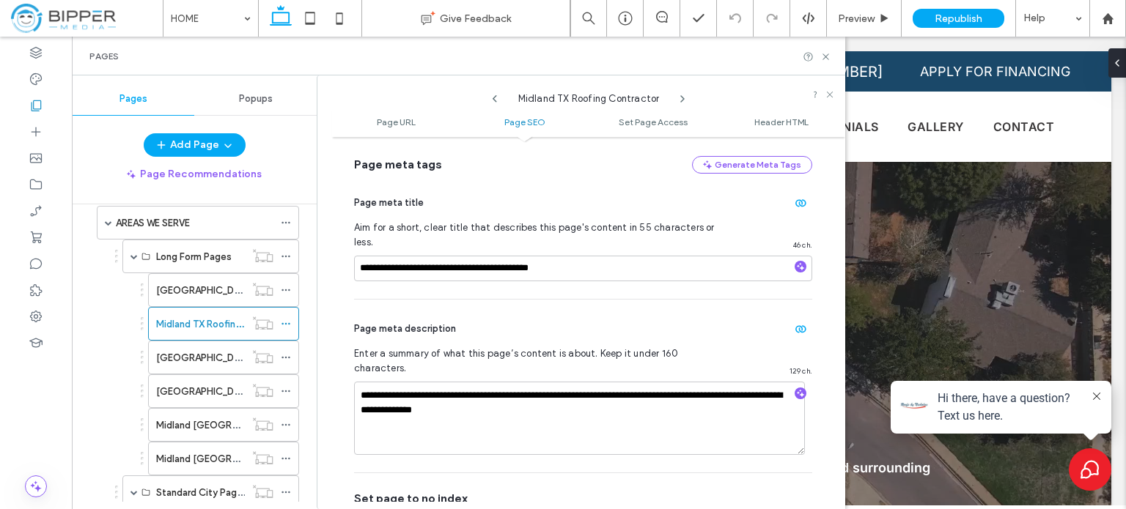
scroll to position [347, 0]
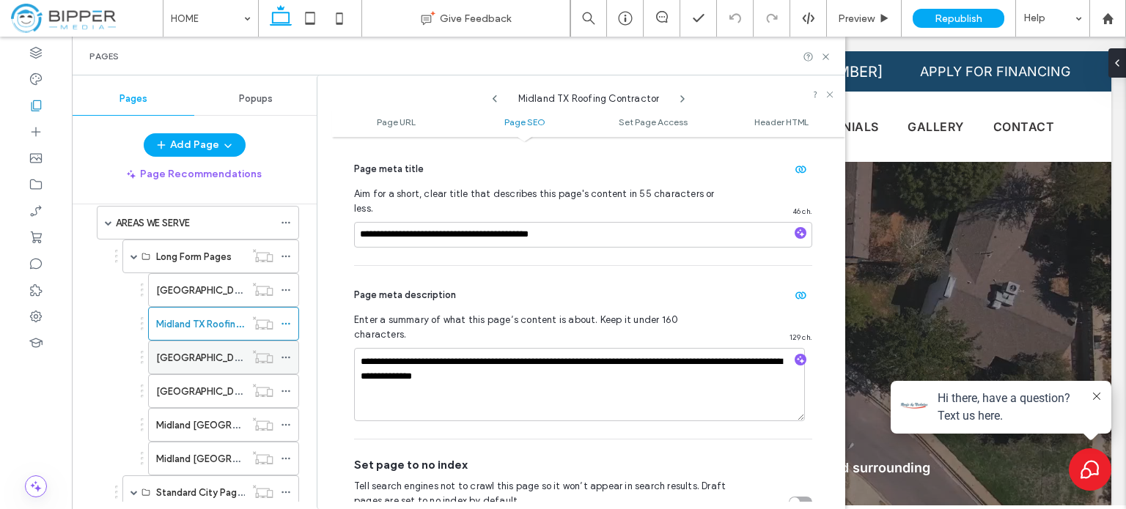
click at [287, 357] on use at bounding box center [285, 358] width 8 height 2
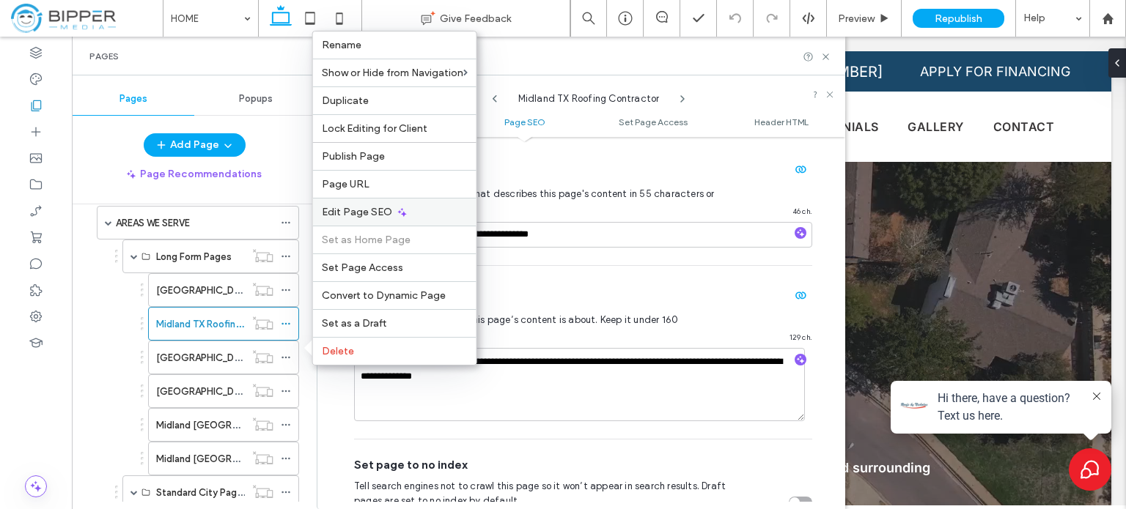
click at [412, 215] on div "Edit Page SEO" at bounding box center [394, 212] width 163 height 28
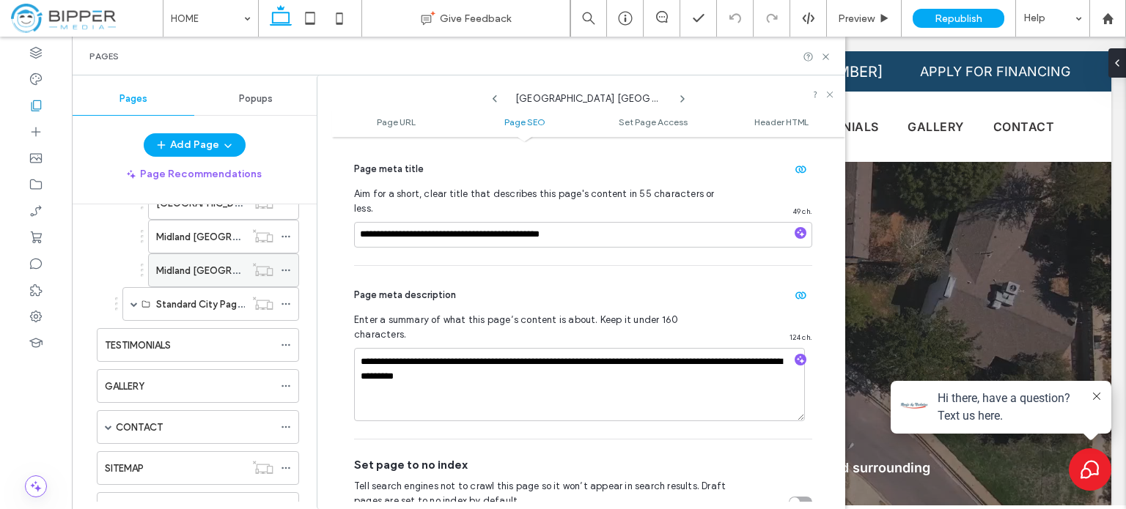
scroll to position [366, 0]
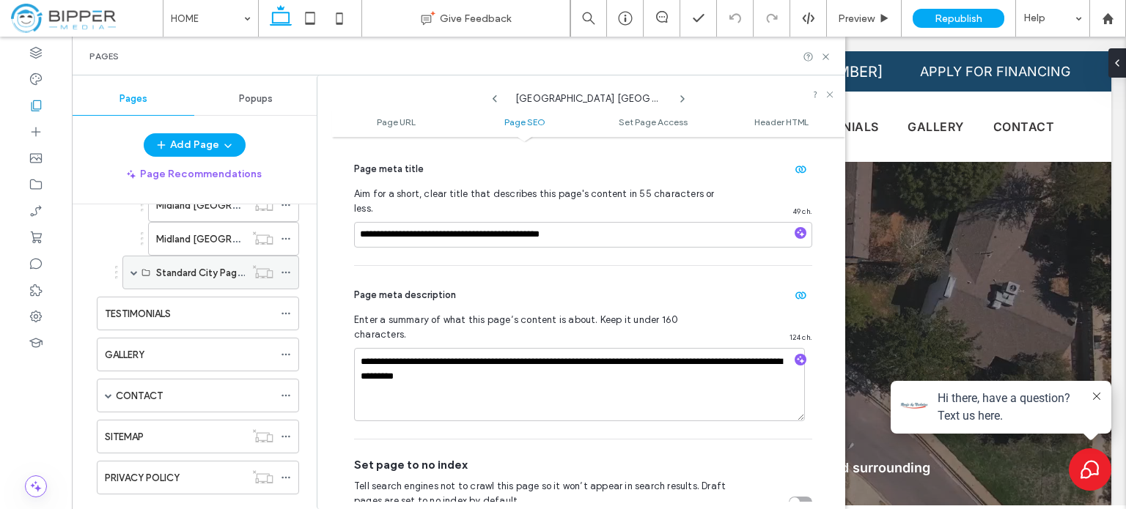
click at [131, 269] on span at bounding box center [133, 272] width 7 height 7
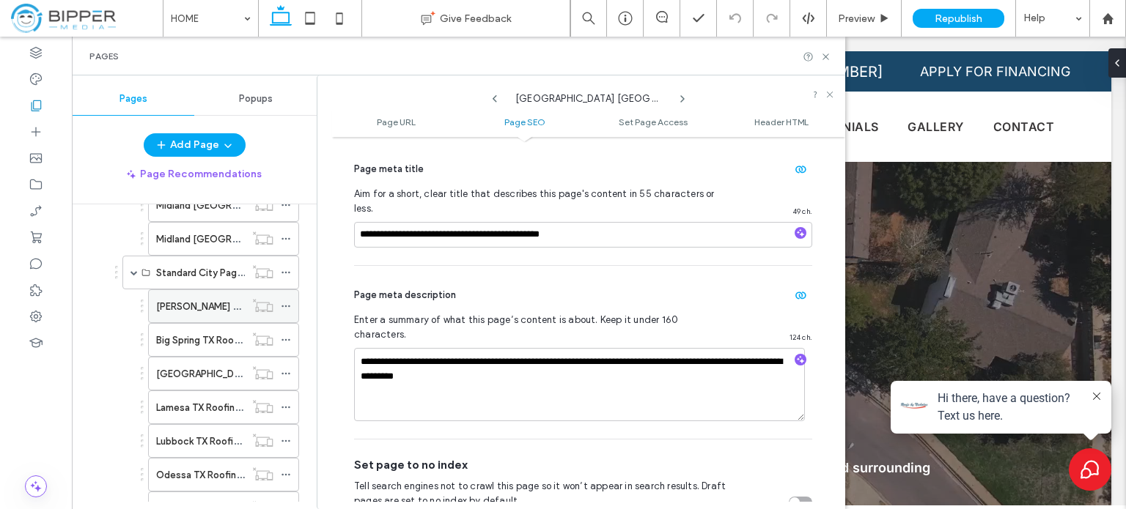
click at [288, 304] on icon at bounding box center [286, 306] width 10 height 10
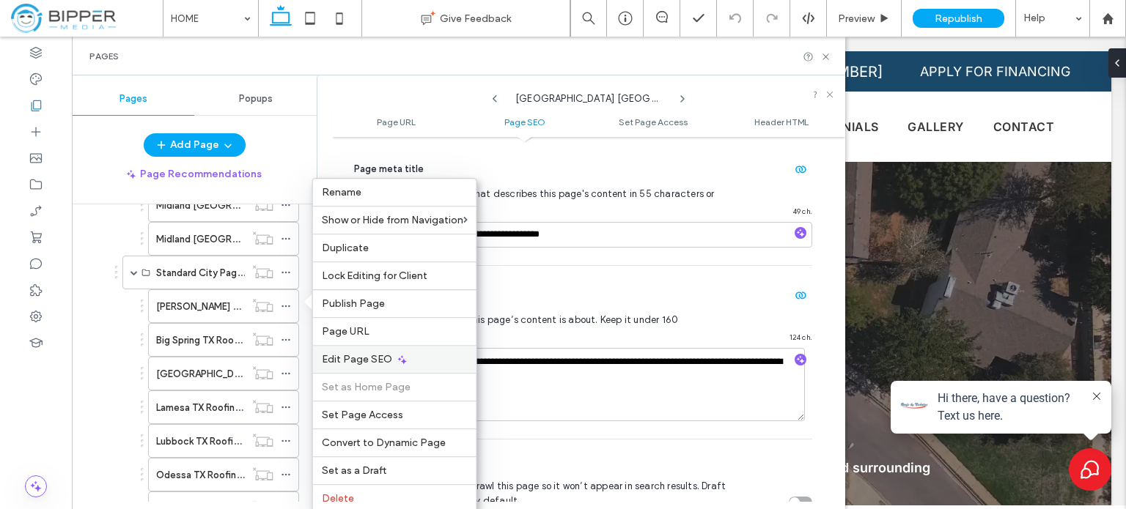
click at [397, 358] on icon at bounding box center [402, 360] width 12 height 12
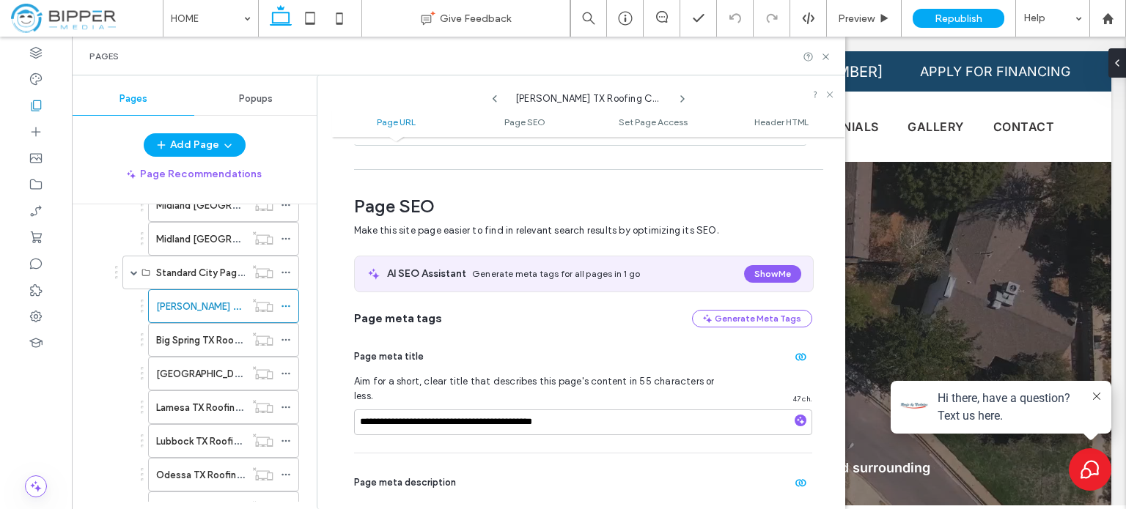
scroll to position [201, 0]
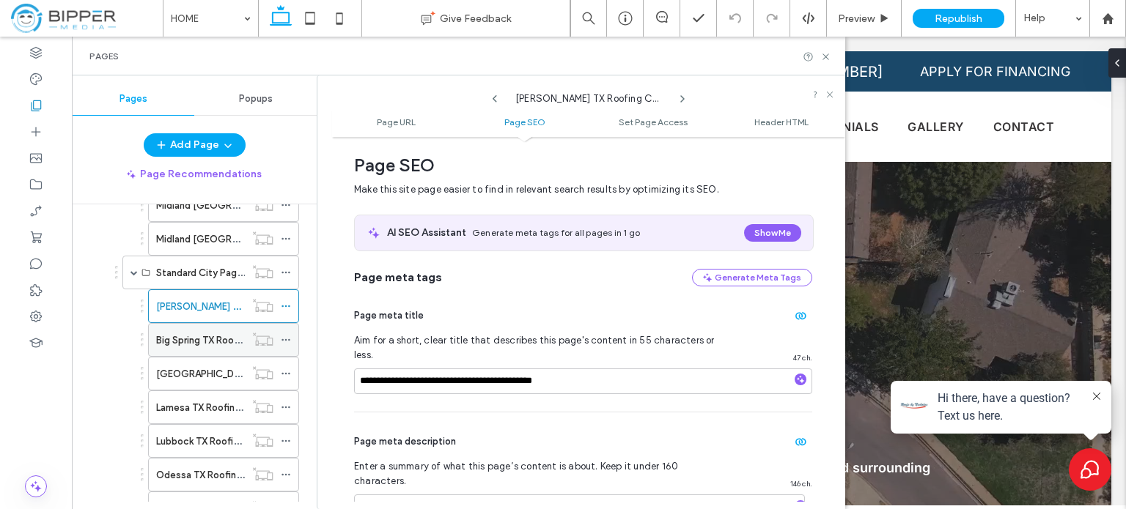
click at [284, 339] on use at bounding box center [285, 340] width 8 height 2
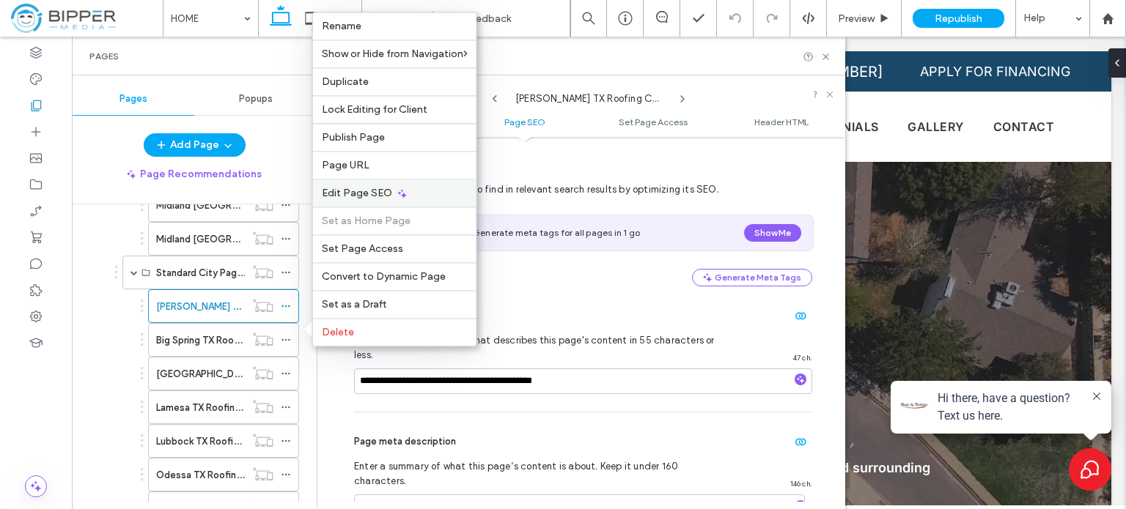
click at [416, 198] on div "Edit Page SEO" at bounding box center [394, 193] width 163 height 28
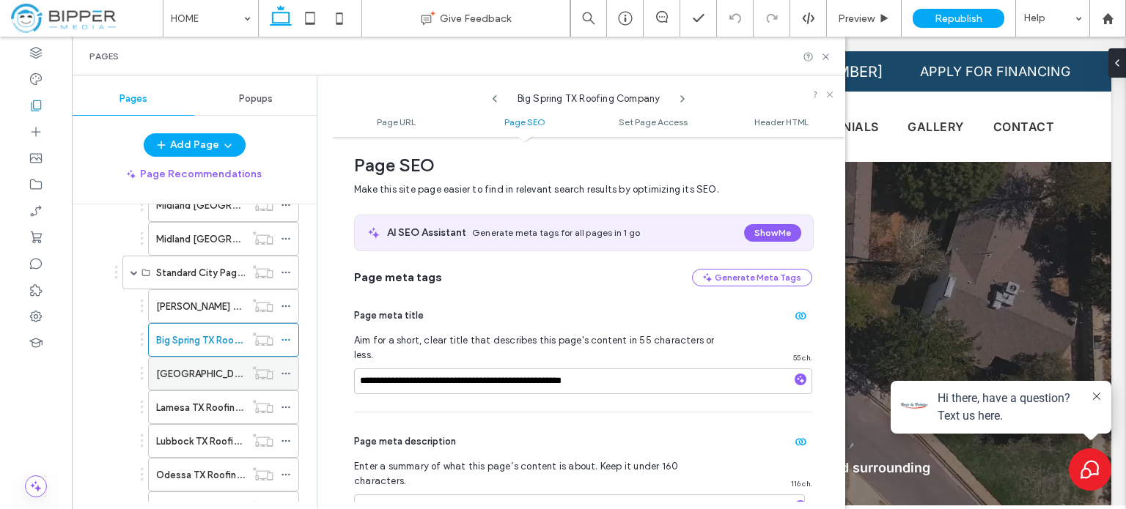
click at [287, 369] on icon at bounding box center [286, 374] width 10 height 10
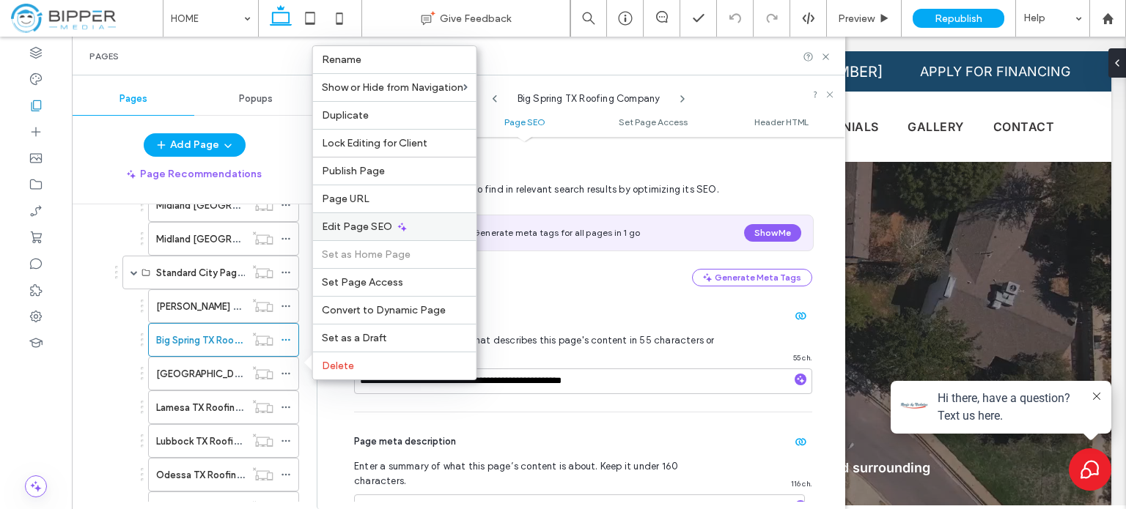
click at [388, 231] on span "Edit Page SEO" at bounding box center [357, 227] width 70 height 12
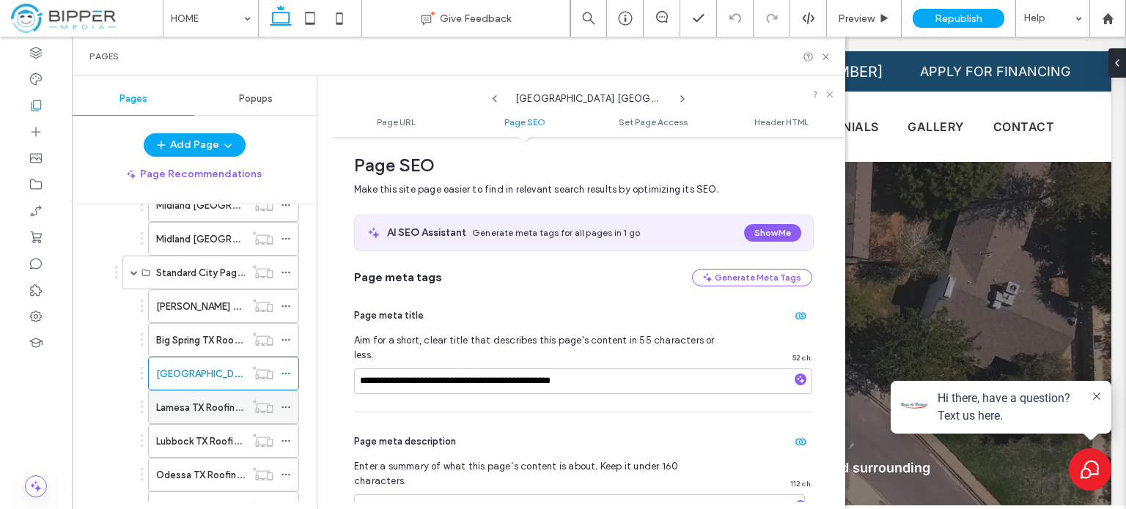
click at [289, 407] on use at bounding box center [285, 408] width 8 height 2
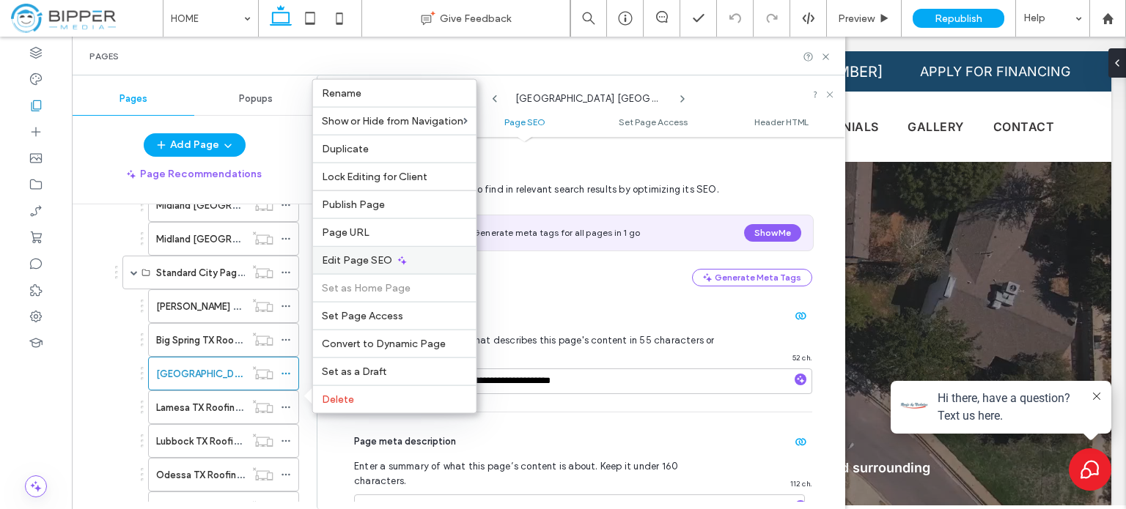
click at [405, 265] on div "Edit Page SEO" at bounding box center [394, 260] width 163 height 28
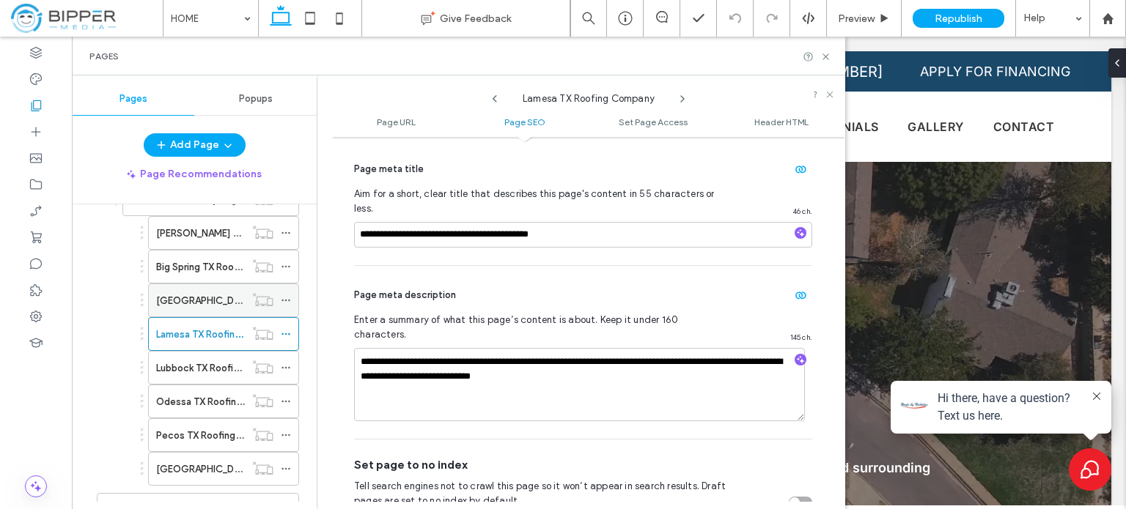
scroll to position [366, 0]
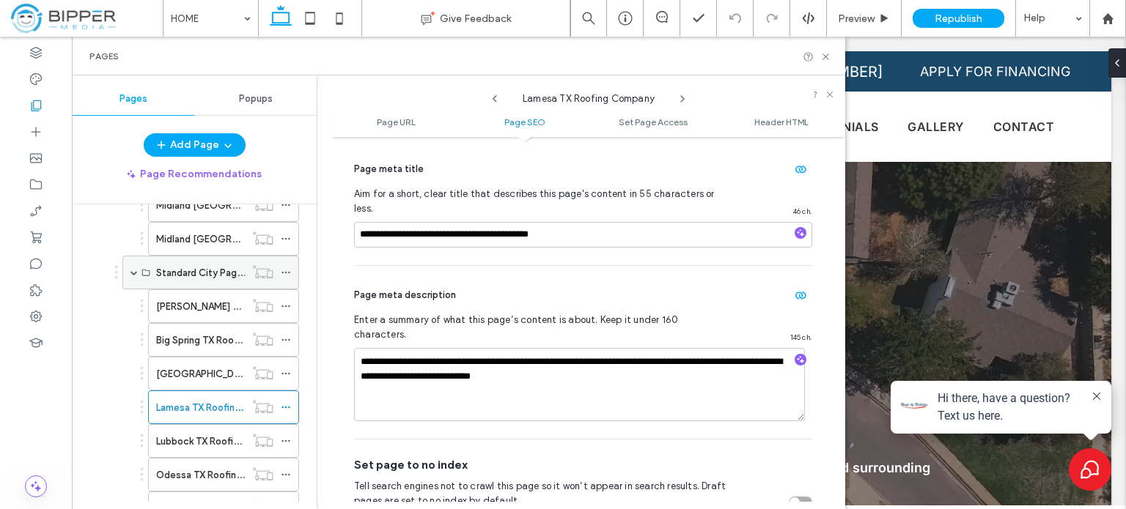
click at [129, 270] on div "Standard City Pages" at bounding box center [210, 273] width 177 height 34
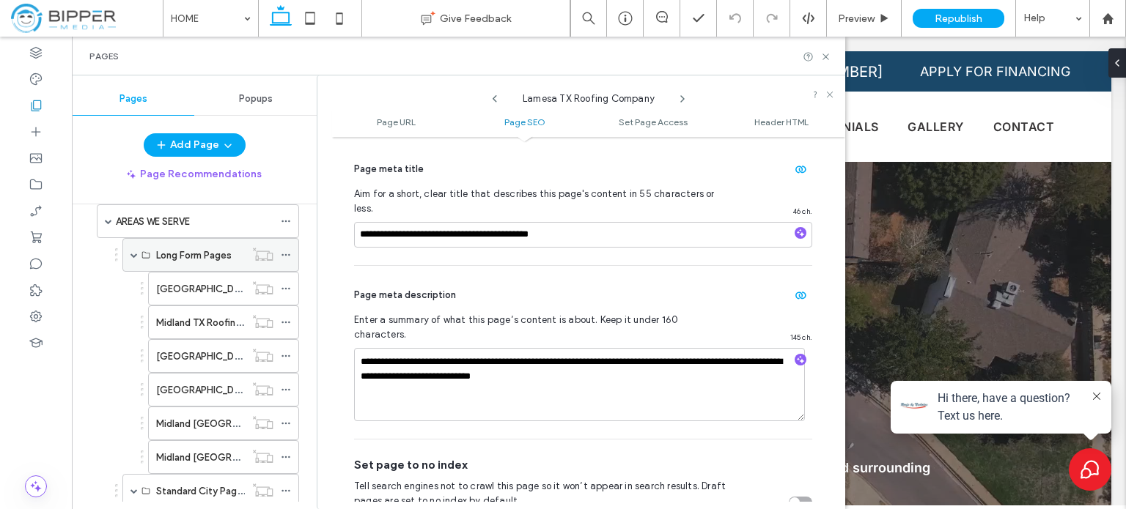
scroll to position [147, 0]
click at [138, 254] on div "Long Form Pages" at bounding box center [210, 257] width 177 height 34
click at [131, 253] on span at bounding box center [133, 256] width 7 height 7
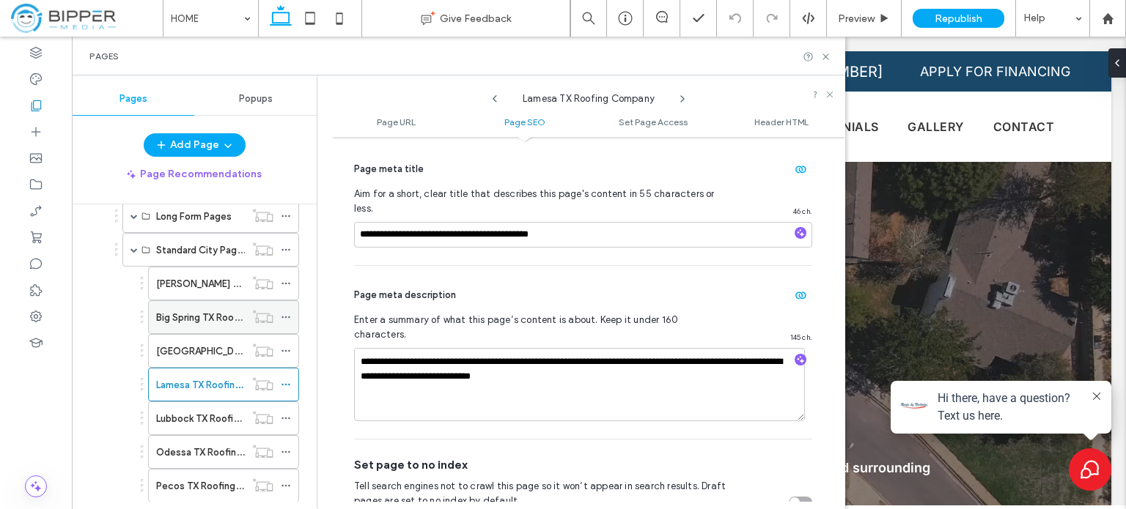
scroll to position [220, 0]
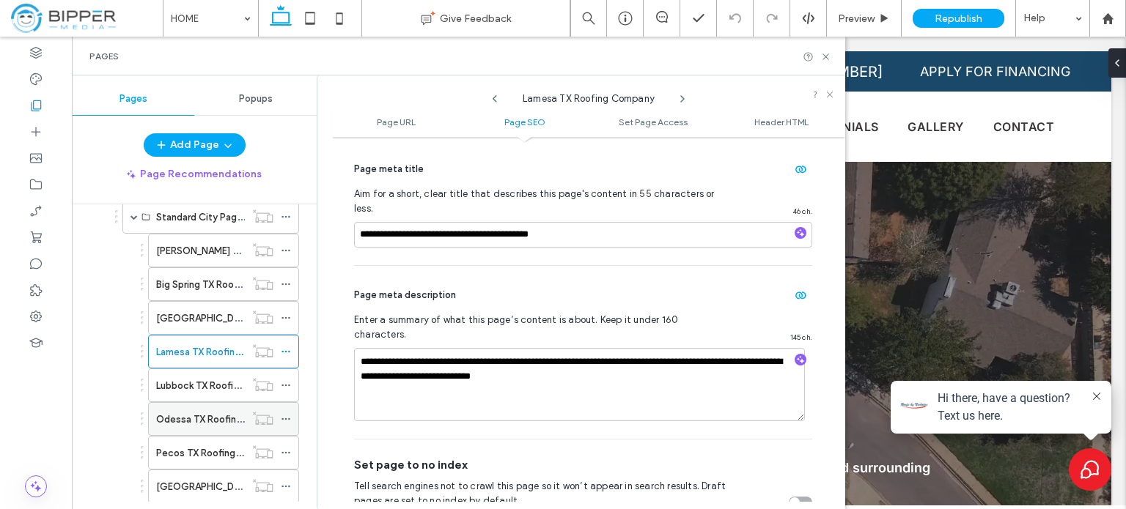
click at [287, 414] on icon at bounding box center [286, 419] width 10 height 10
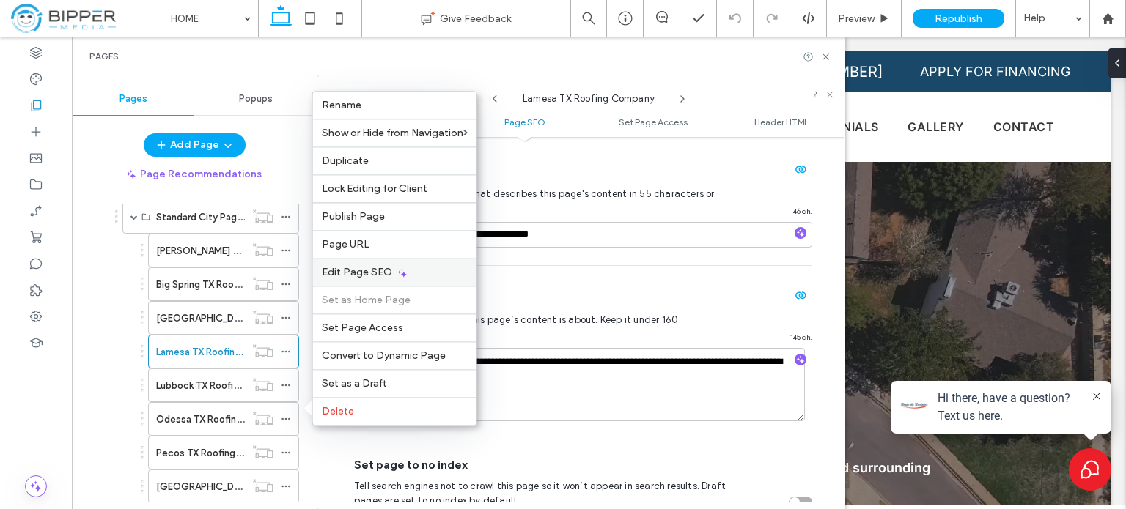
click at [391, 273] on div "Edit Page SEO" at bounding box center [394, 272] width 163 height 28
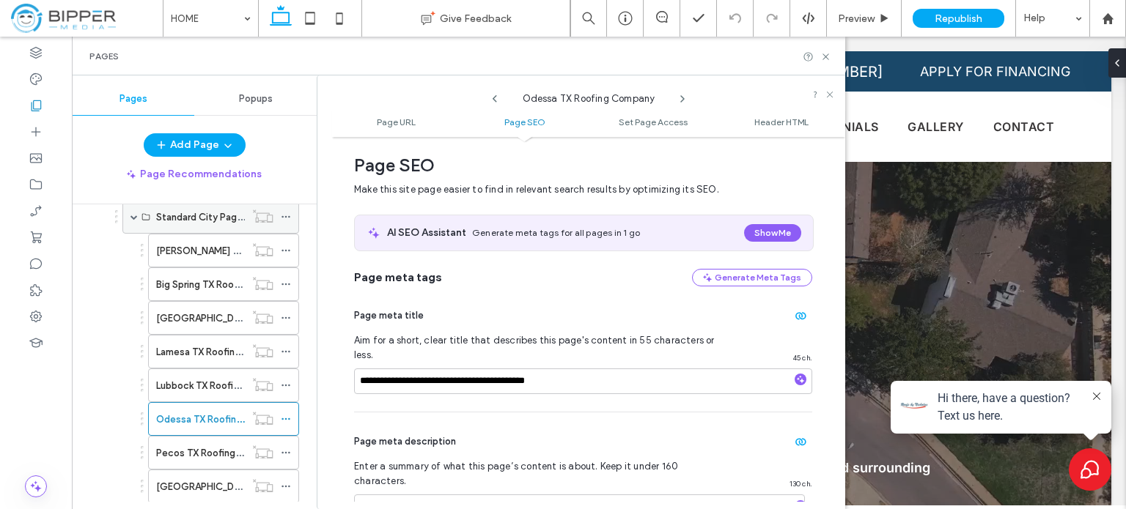
click at [132, 218] on span at bounding box center [133, 217] width 7 height 32
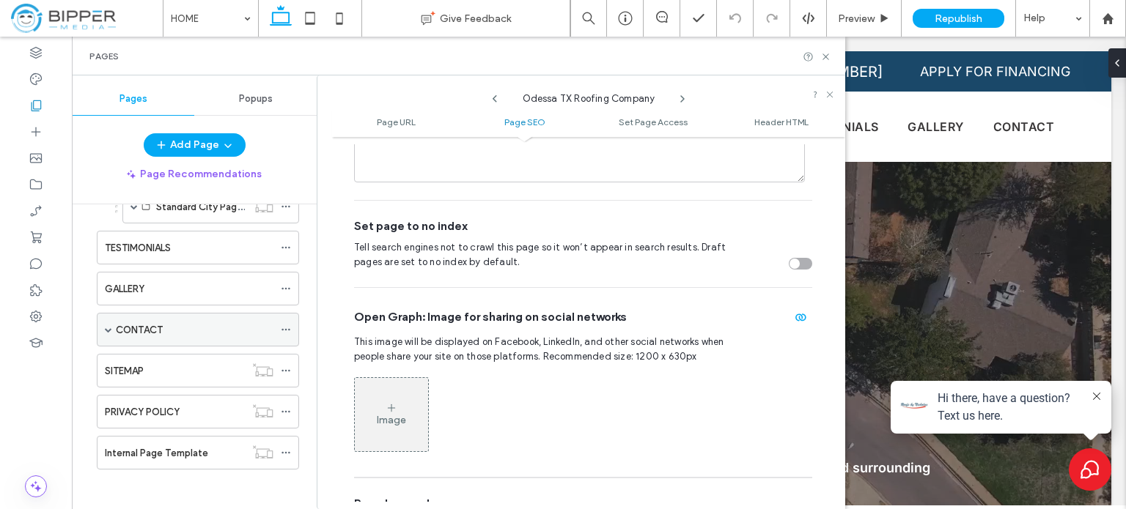
scroll to position [0, 0]
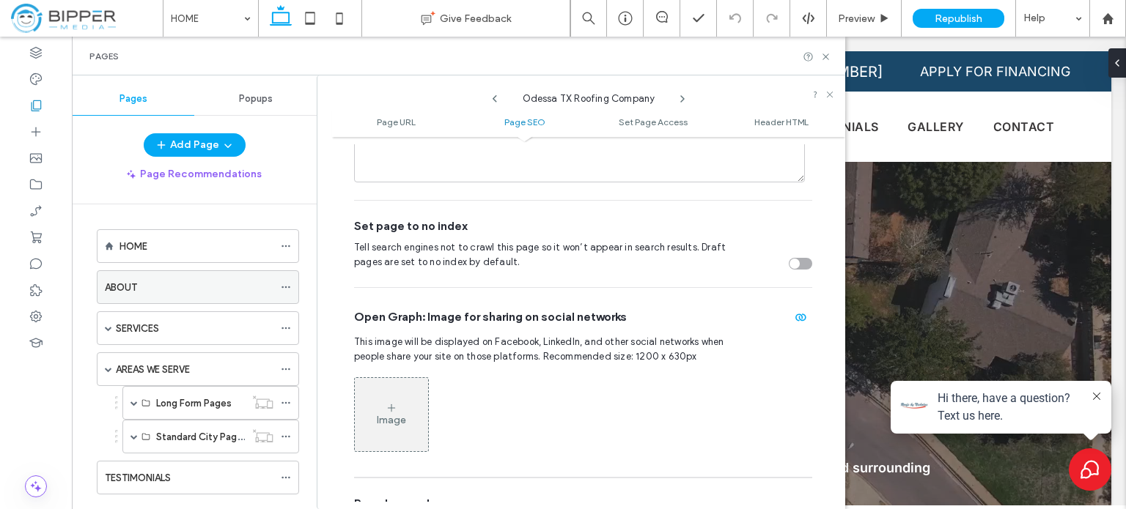
click at [289, 287] on use at bounding box center [285, 288] width 8 height 2
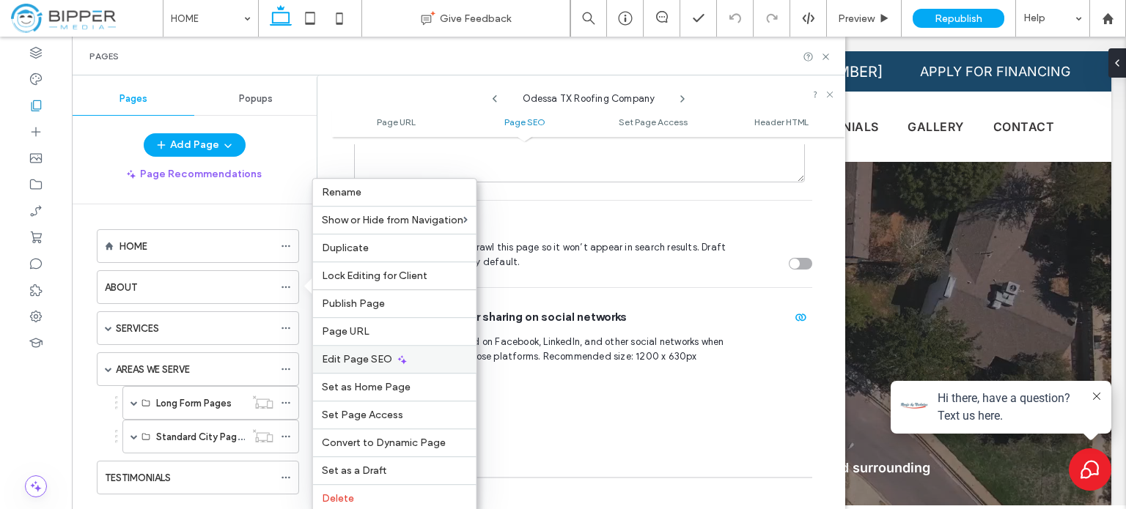
click at [396, 360] on icon at bounding box center [402, 360] width 12 height 12
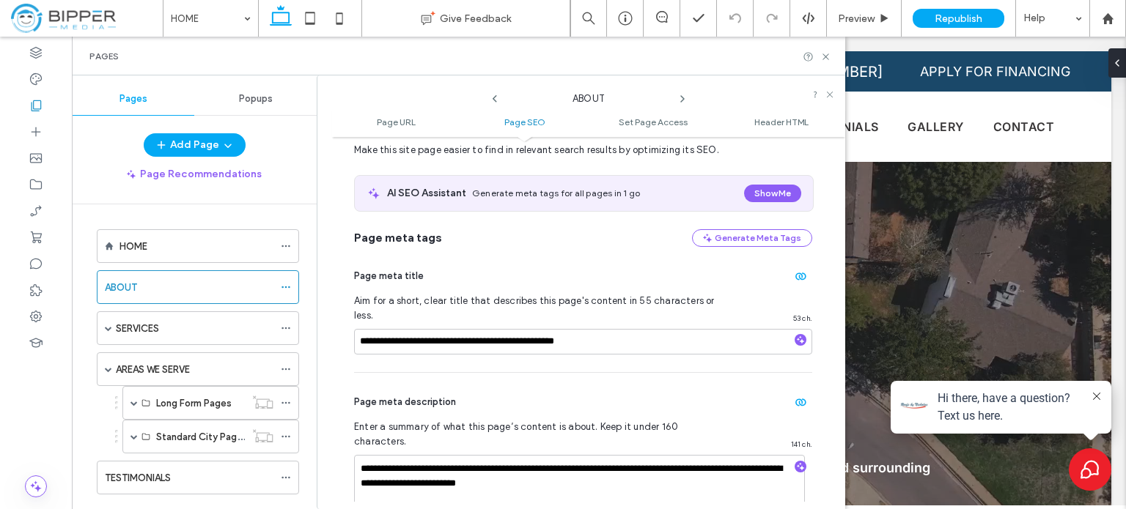
scroll to position [274, 0]
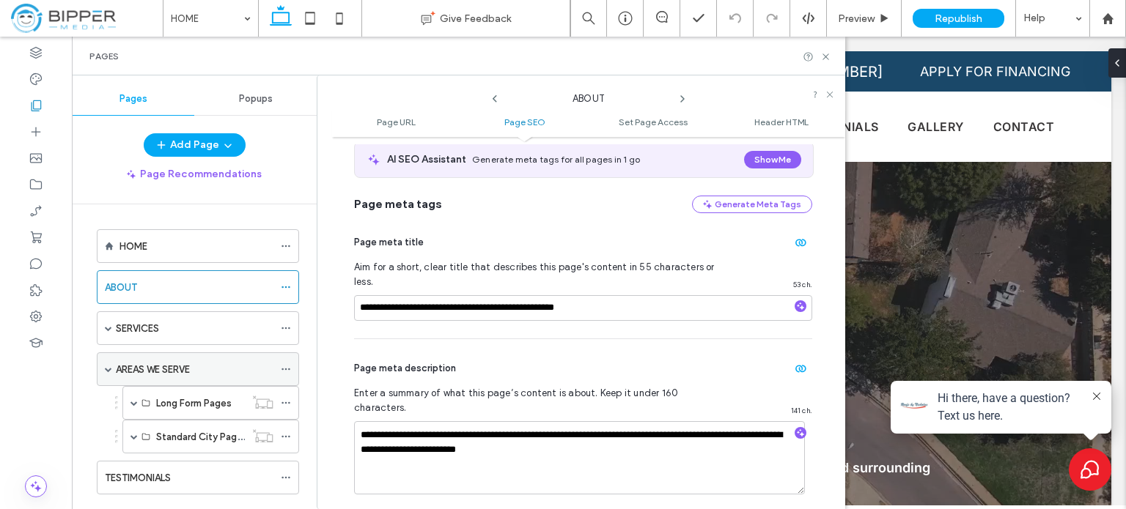
click at [287, 366] on icon at bounding box center [286, 369] width 10 height 10
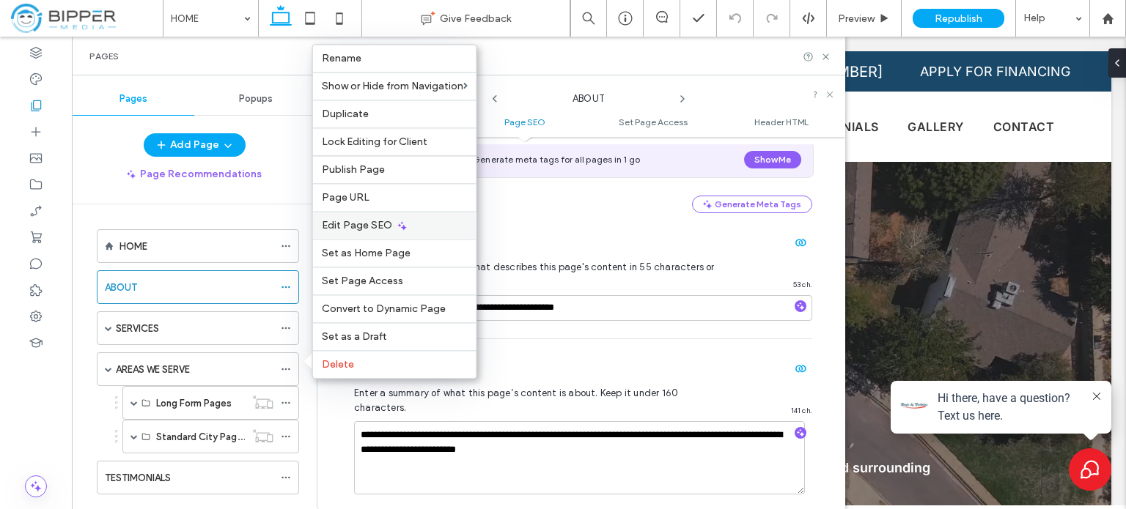
click at [407, 225] on div "Edit Page SEO" at bounding box center [394, 225] width 163 height 28
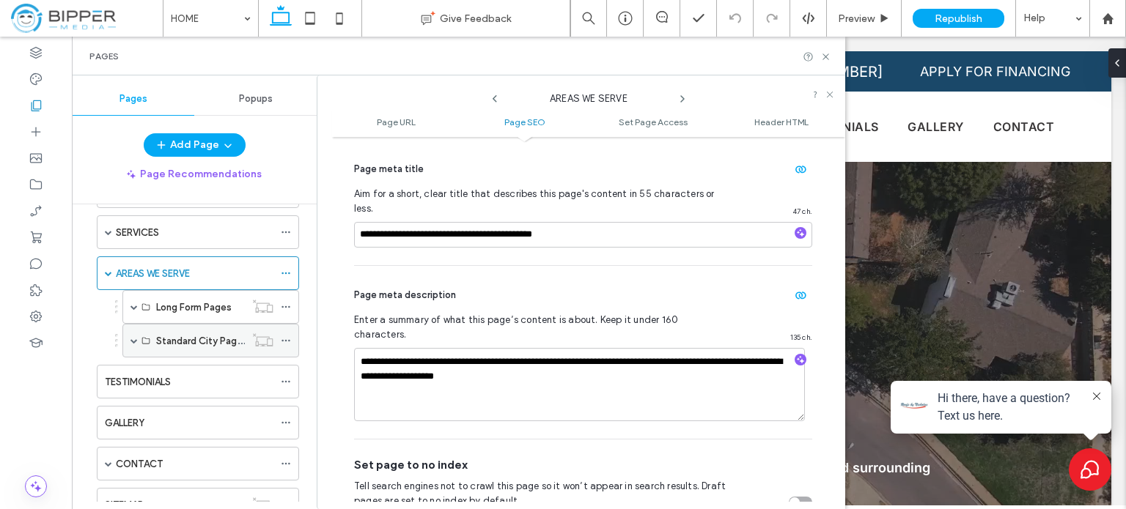
scroll to position [0, 0]
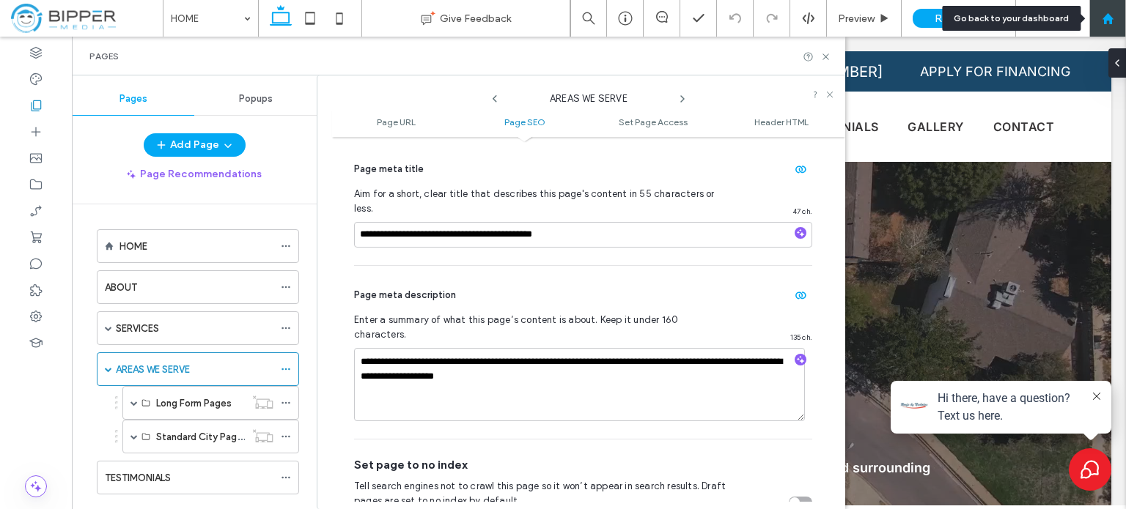
drag, startPoint x: 1112, startPoint y: 21, endPoint x: 1099, endPoint y: 22, distance: 13.3
click at [1112, 21] on icon at bounding box center [1107, 18] width 12 height 12
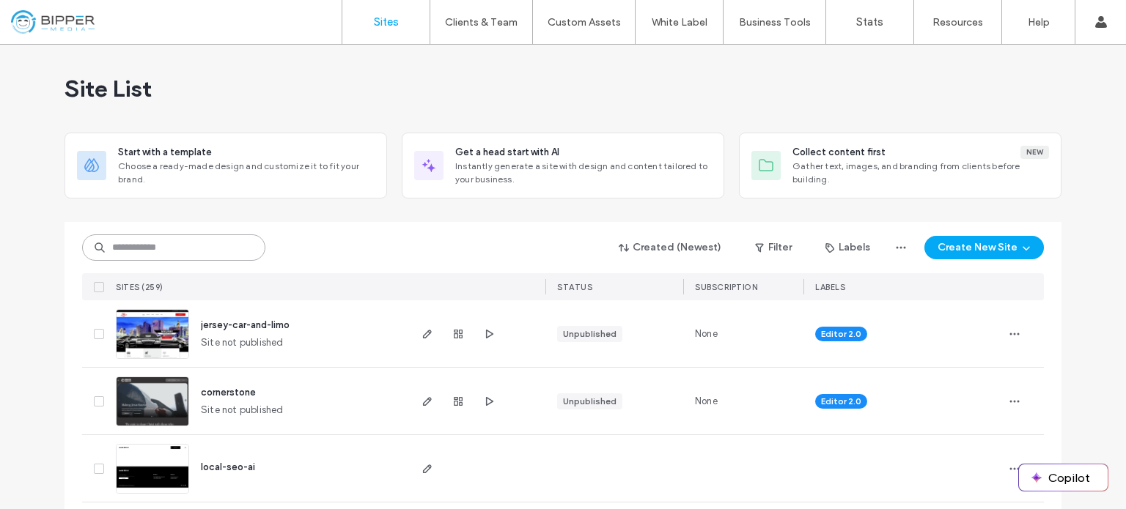
click at [203, 240] on input at bounding box center [173, 248] width 183 height 26
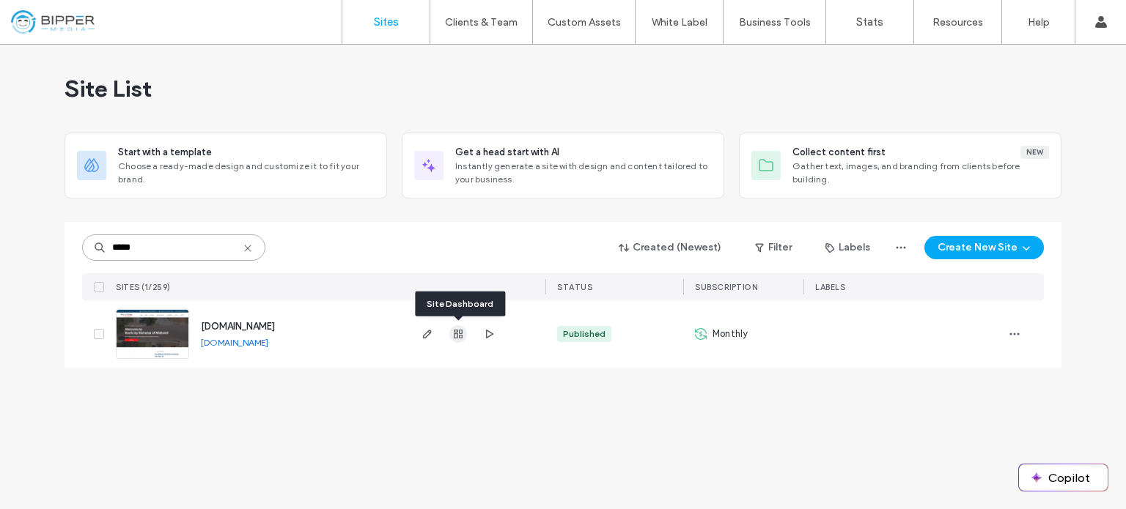
type input "*****"
click at [457, 334] on icon "button" at bounding box center [458, 334] width 12 height 12
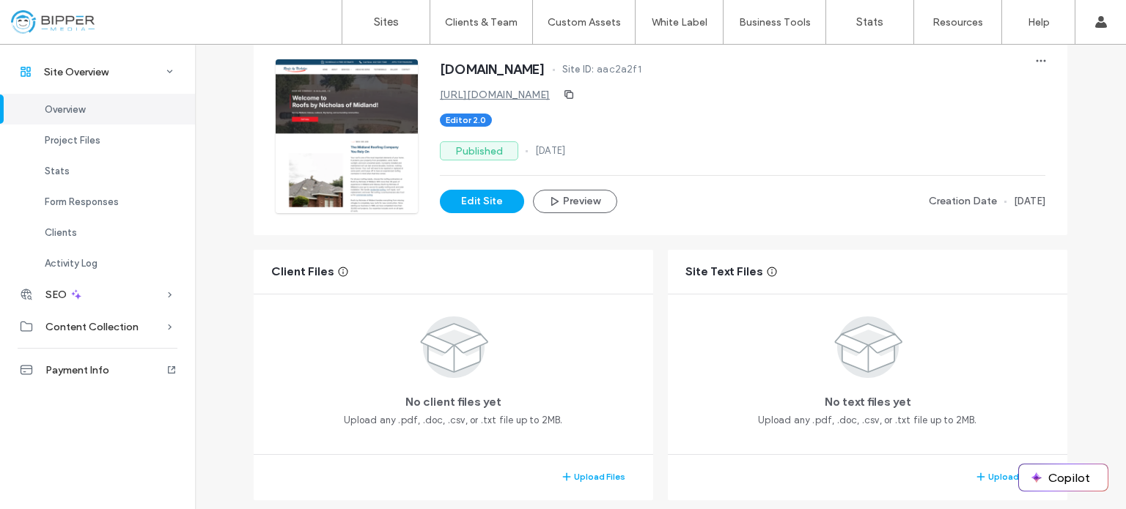
scroll to position [147, 0]
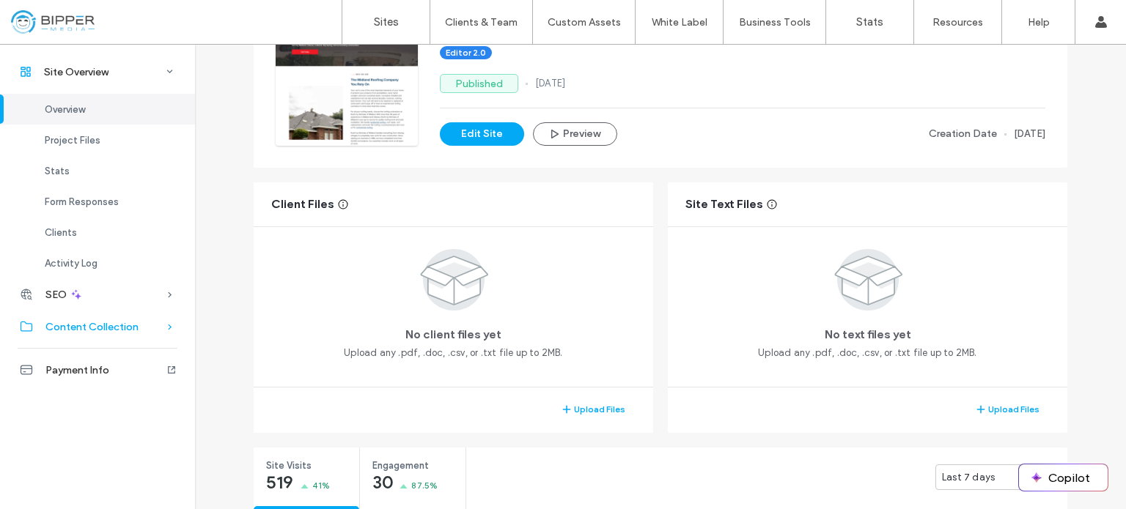
drag, startPoint x: 64, startPoint y: 292, endPoint x: 85, endPoint y: 281, distance: 23.6
click at [64, 292] on span "SEO" at bounding box center [55, 295] width 21 height 12
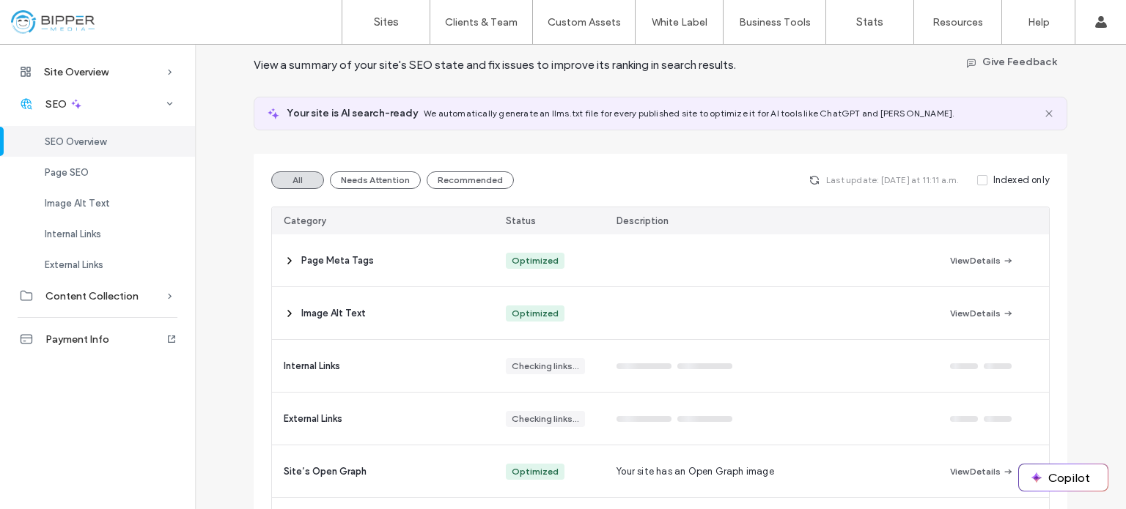
scroll to position [147, 0]
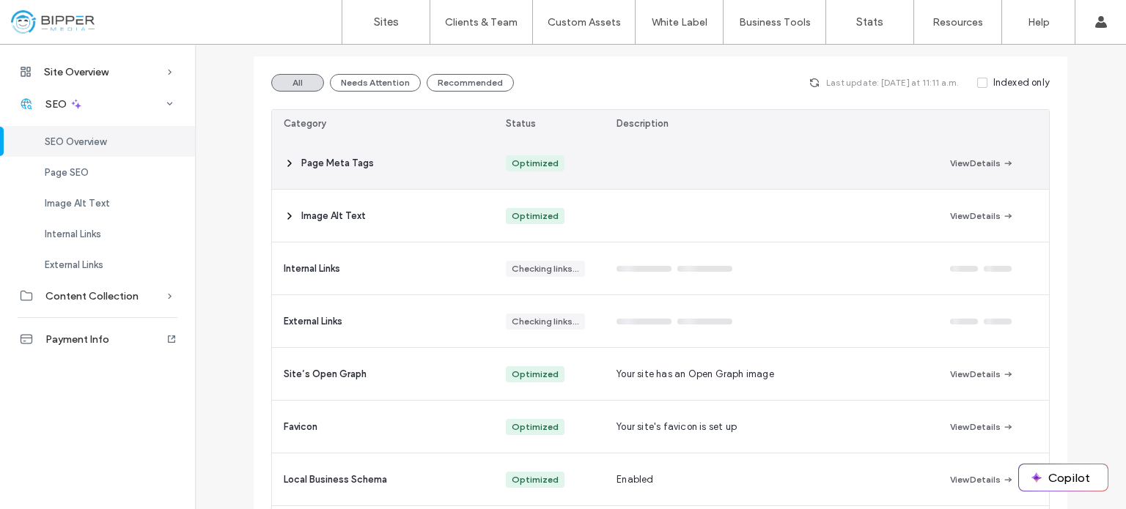
click at [286, 163] on icon at bounding box center [290, 164] width 12 height 12
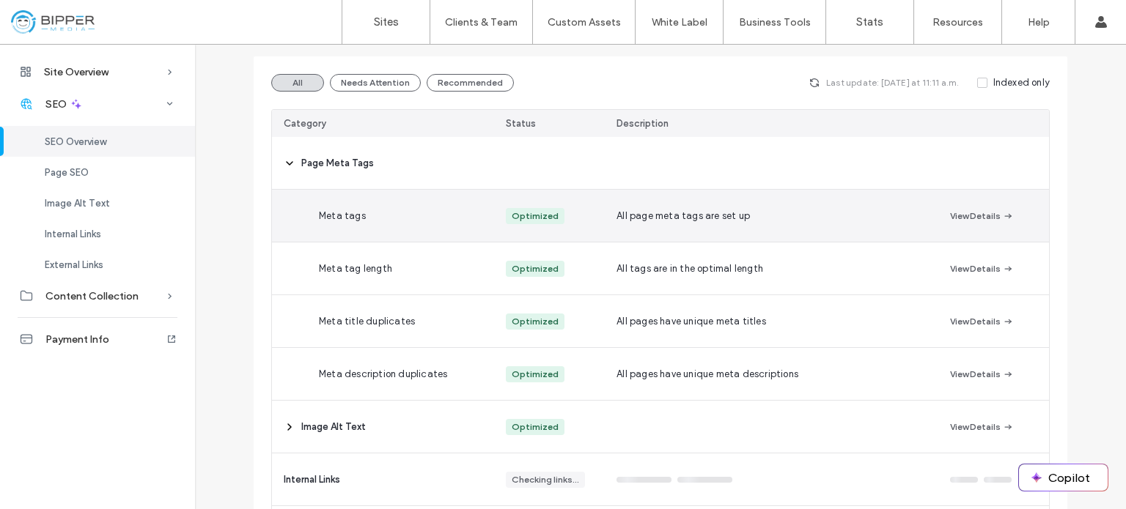
click at [397, 218] on div "Meta tags" at bounding box center [418, 216] width 222 height 52
click at [1002, 218] on icon "button" at bounding box center [1008, 216] width 12 height 12
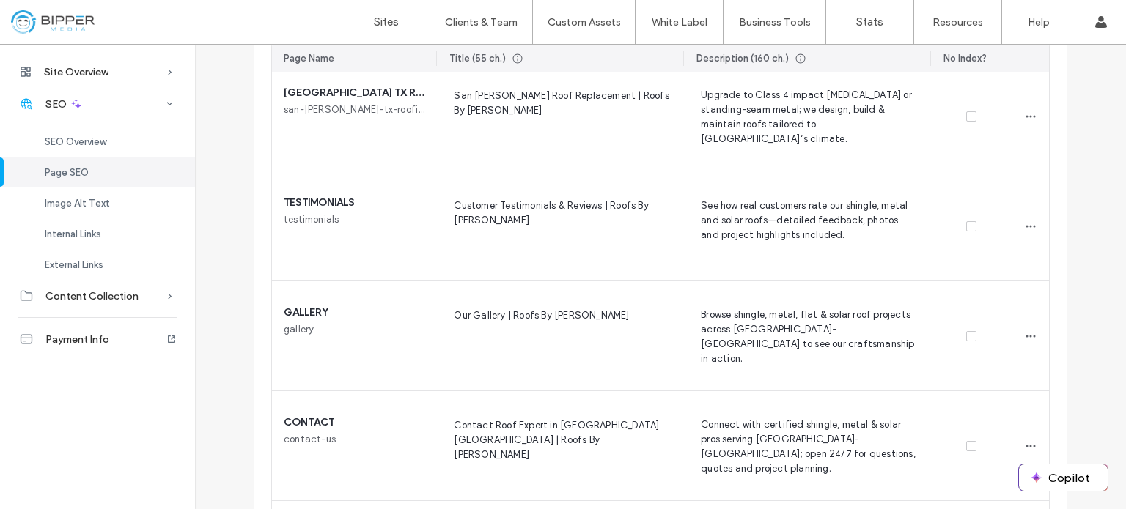
scroll to position [2785, 0]
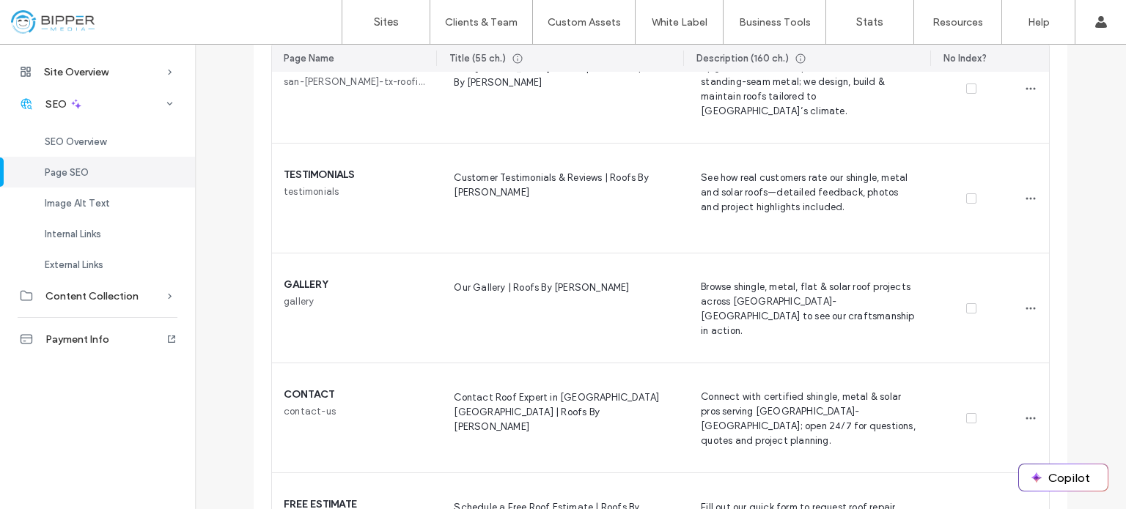
drag, startPoint x: 93, startPoint y: 202, endPoint x: 822, endPoint y: 176, distance: 728.9
click at [92, 202] on span "Image Alt Text" at bounding box center [77, 203] width 65 height 11
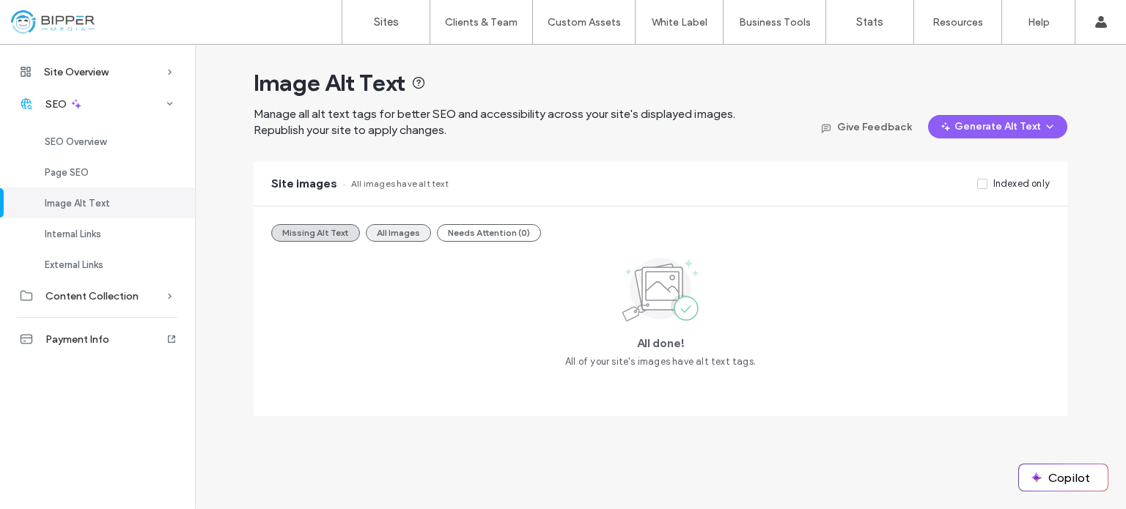
click at [396, 237] on button "All Images" at bounding box center [398, 233] width 65 height 18
